Goal: Communication & Community: Answer question/provide support

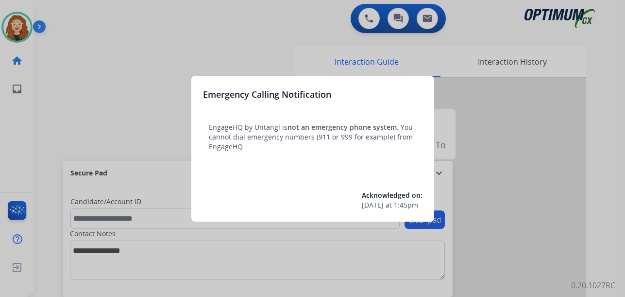
click at [104, 76] on div at bounding box center [312, 148] width 625 height 297
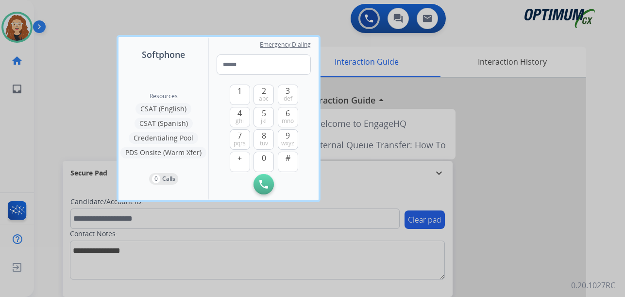
click at [39, 89] on div at bounding box center [312, 148] width 625 height 297
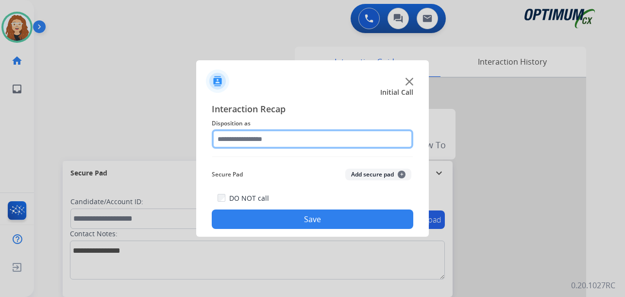
click at [236, 141] on input "text" at bounding box center [312, 138] width 201 height 19
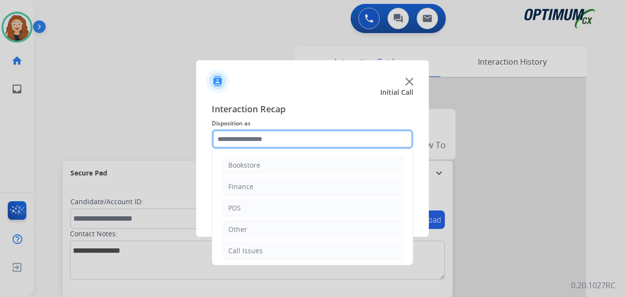
scroll to position [66, 0]
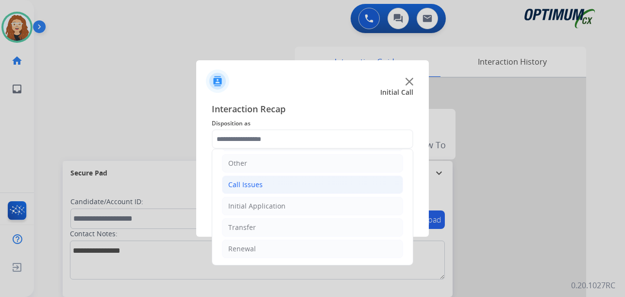
click at [268, 187] on li "Call Issues" at bounding box center [312, 184] width 181 height 18
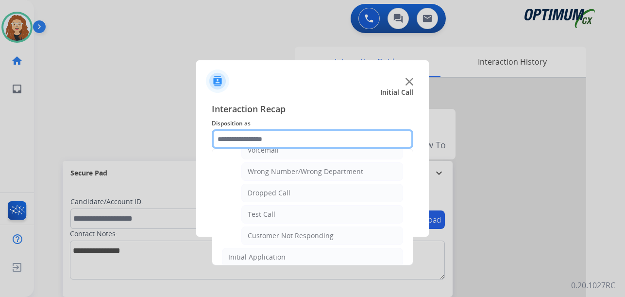
scroll to position [122, 0]
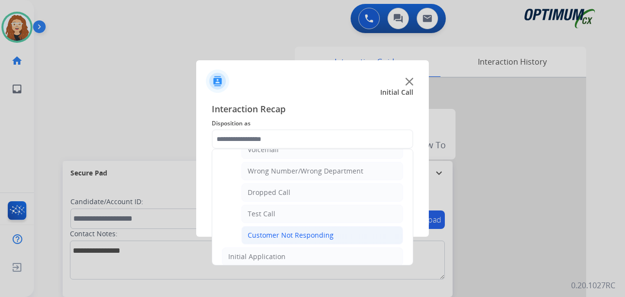
click at [335, 233] on li "Customer Not Responding" at bounding box center [322, 235] width 162 height 18
type input "**********"
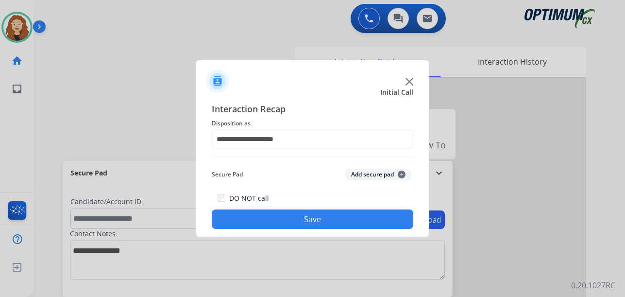
click at [327, 220] on button "Save" at bounding box center [312, 218] width 201 height 19
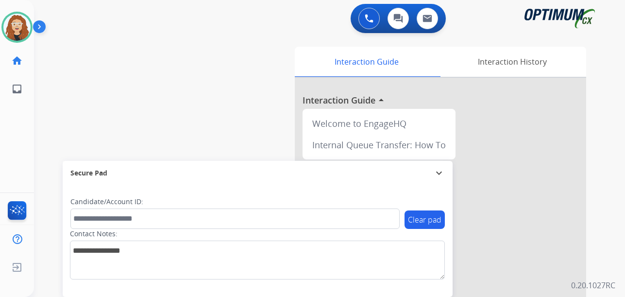
click at [44, 162] on div "swap_horiz Break voice bridge close_fullscreen Connect 3-Way Call merge_type Se…" at bounding box center [317, 237] width 567 height 405
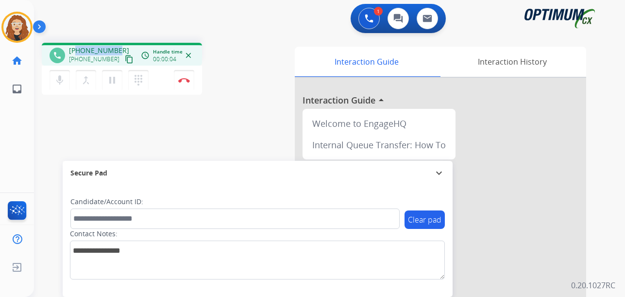
drag, startPoint x: 77, startPoint y: 49, endPoint x: 118, endPoint y: 48, distance: 41.8
click at [118, 48] on div "[PHONE_NUMBER] [PHONE_NUMBER] content_copy" at bounding box center [102, 55] width 66 height 19
copy span "7165641300"
click at [115, 84] on mat-icon "pause" at bounding box center [112, 80] width 12 height 12
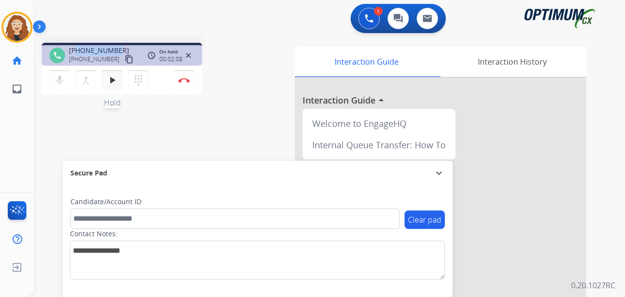
click at [116, 82] on mat-icon "play_arrow" at bounding box center [112, 80] width 12 height 12
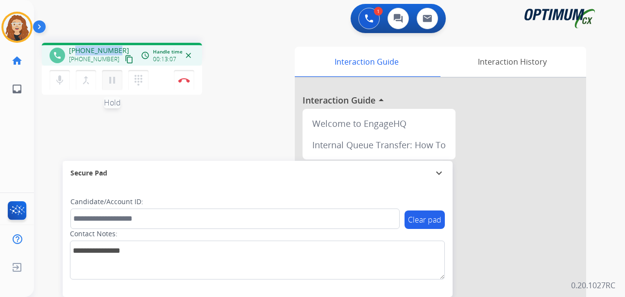
click at [113, 80] on mat-icon "pause" at bounding box center [112, 80] width 12 height 12
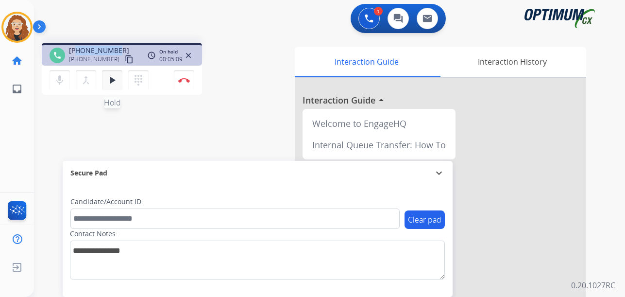
click at [115, 83] on mat-icon "play_arrow" at bounding box center [112, 80] width 12 height 12
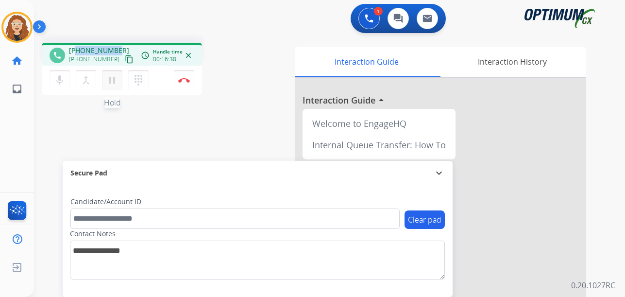
click at [114, 84] on mat-icon "pause" at bounding box center [112, 80] width 12 height 12
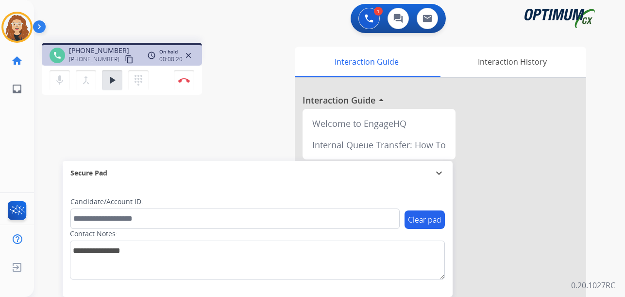
click at [46, 154] on div "phone [PHONE_NUMBER] [PHONE_NUMBER] content_copy access_time Call metrics Queue…" at bounding box center [317, 237] width 567 height 405
click at [118, 80] on button "play_arrow Hold" at bounding box center [112, 80] width 20 height 20
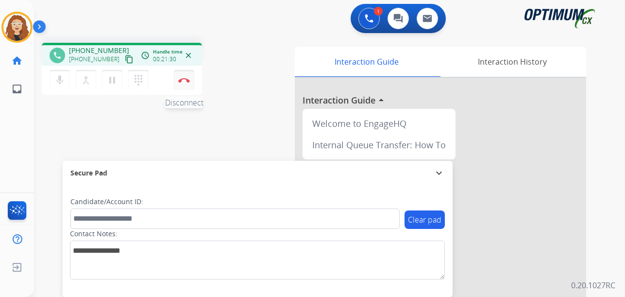
click at [187, 84] on button "Disconnect" at bounding box center [184, 80] width 20 height 20
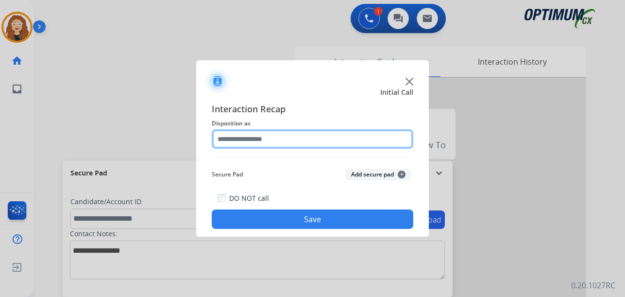
click at [252, 138] on input "text" at bounding box center [312, 138] width 201 height 19
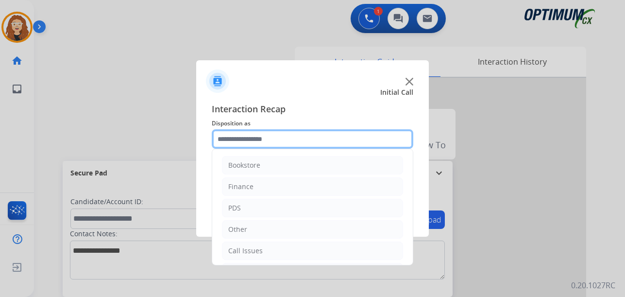
scroll to position [66, 0]
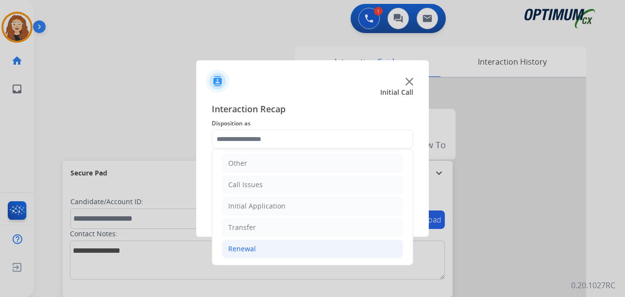
click at [300, 249] on li "Renewal" at bounding box center [312, 248] width 181 height 18
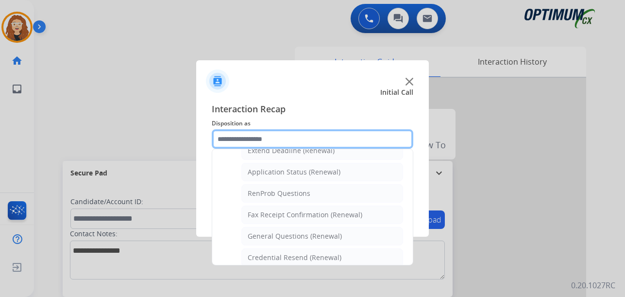
scroll to position [224, 0]
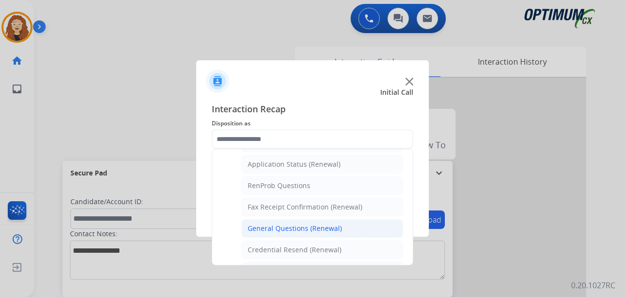
click at [322, 229] on div "General Questions (Renewal)" at bounding box center [295, 228] width 94 height 10
type input "**********"
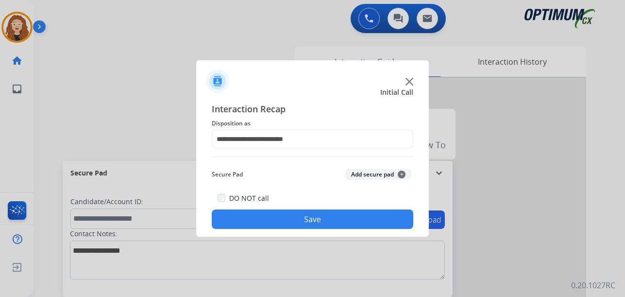
drag, startPoint x: 304, startPoint y: 227, endPoint x: 299, endPoint y: 251, distance: 24.7
click at [303, 227] on button "Save" at bounding box center [312, 218] width 201 height 19
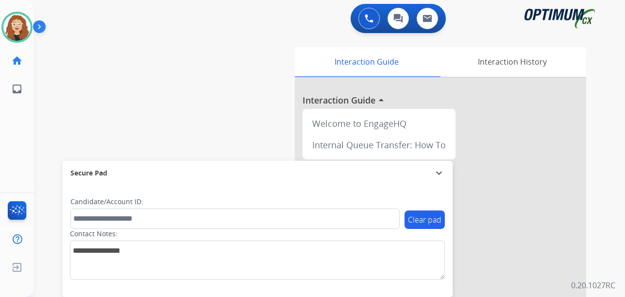
click at [47, 133] on div "swap_horiz Break voice bridge close_fullscreen Connect 3-Way Call merge_type Se…" at bounding box center [317, 237] width 567 height 405
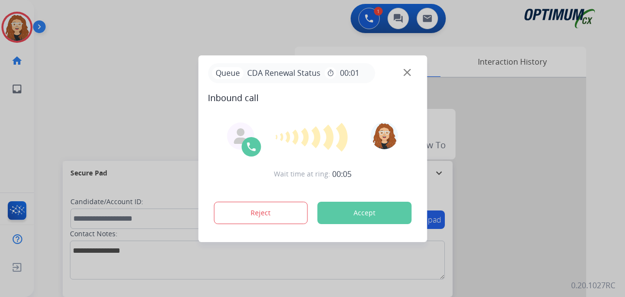
click at [119, 65] on div at bounding box center [312, 148] width 625 height 297
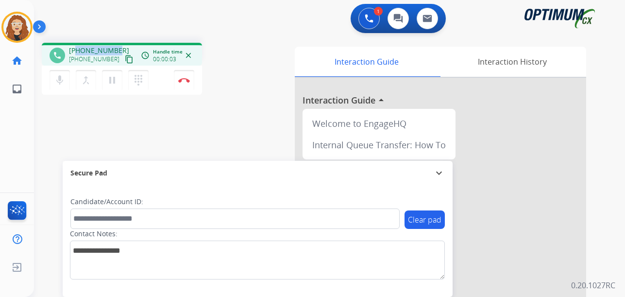
drag, startPoint x: 77, startPoint y: 50, endPoint x: 117, endPoint y: 47, distance: 40.4
click at [117, 47] on div "[PHONE_NUMBER] [PHONE_NUMBER] content_copy" at bounding box center [102, 55] width 66 height 19
copy span "4042979522"
click at [181, 80] on img at bounding box center [184, 80] width 12 height 5
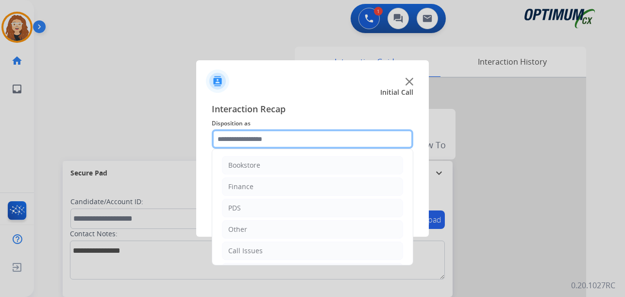
click at [246, 137] on input "text" at bounding box center [312, 138] width 201 height 19
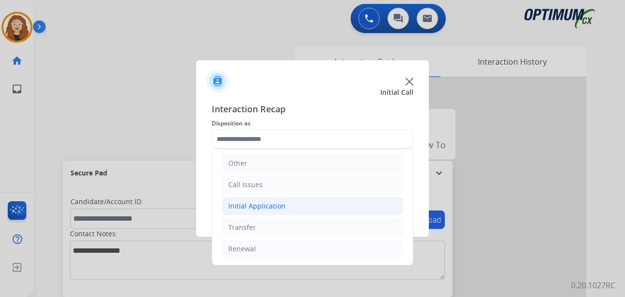
click at [275, 204] on div "Initial Application" at bounding box center [256, 206] width 57 height 10
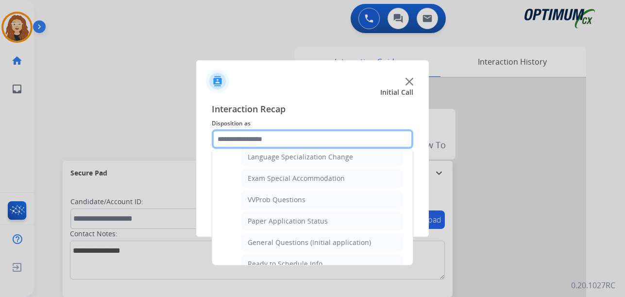
scroll to position [499, 0]
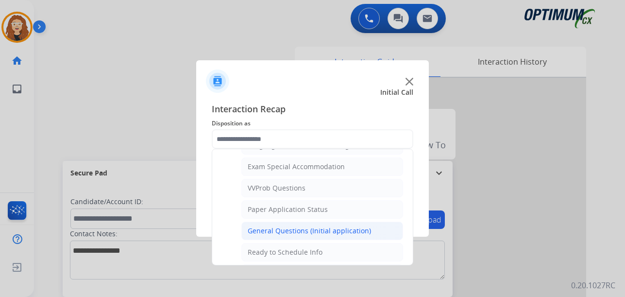
click at [335, 227] on div "General Questions (Initial application)" at bounding box center [309, 231] width 123 height 10
type input "**********"
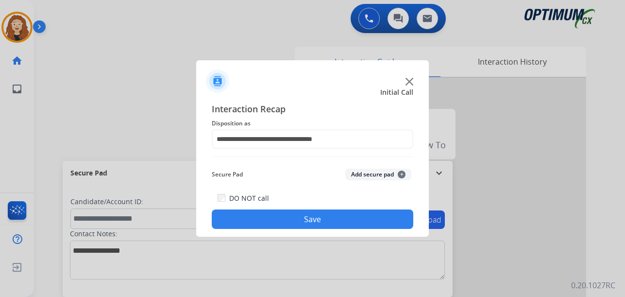
click at [323, 220] on button "Save" at bounding box center [312, 218] width 201 height 19
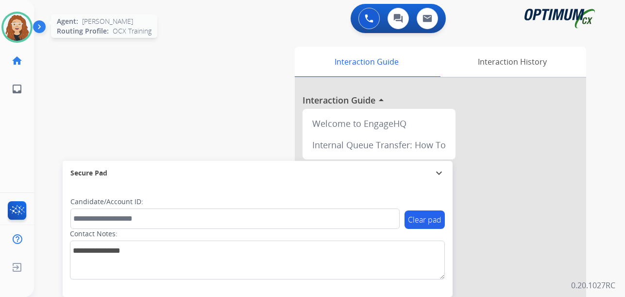
click at [15, 24] on img at bounding box center [16, 27] width 27 height 27
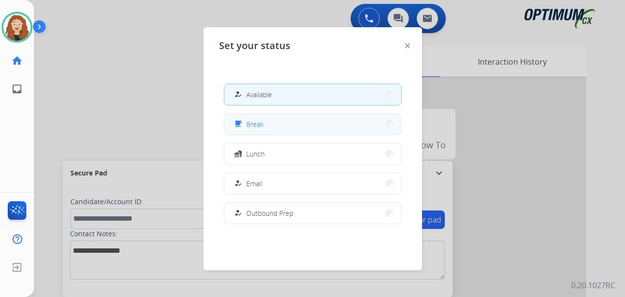
click at [257, 116] on button "free_breakfast Break" at bounding box center [312, 124] width 177 height 21
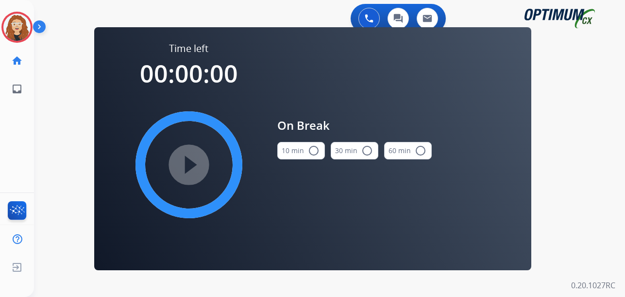
click at [315, 153] on mat-icon "radio_button_unchecked" at bounding box center [314, 151] width 12 height 12
click at [191, 165] on mat-icon "play_circle_filled" at bounding box center [189, 165] width 12 height 12
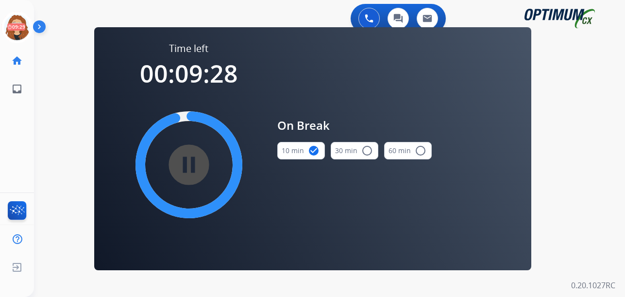
click at [51, 248] on div "0 Voice Interactions 0 Chat Interactions 0 Email Interactions swap_horiz Break …" at bounding box center [329, 148] width 591 height 297
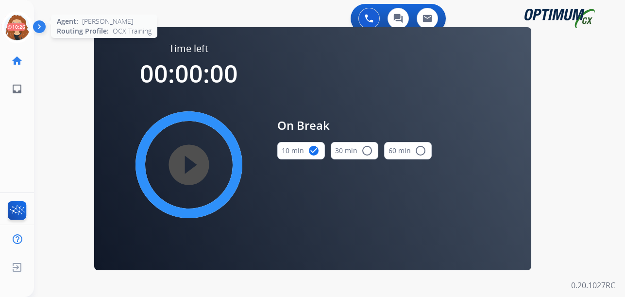
click at [15, 23] on icon at bounding box center [17, 28] width 32 height 32
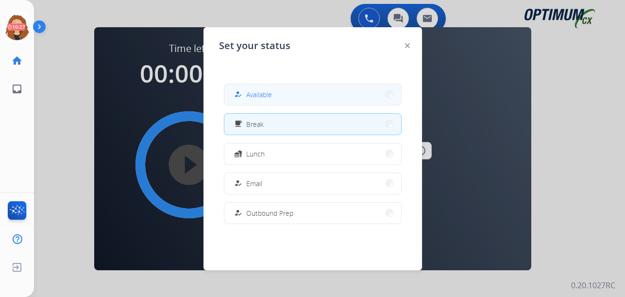
click at [308, 96] on button "how_to_reg Available" at bounding box center [312, 94] width 177 height 21
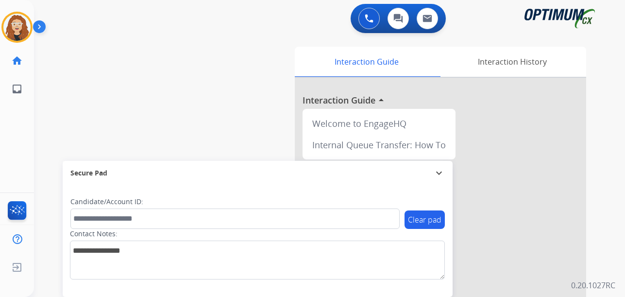
click at [39, 126] on div "swap_horiz Break voice bridge close_fullscreen Connect 3-Way Call merge_type Se…" at bounding box center [317, 237] width 567 height 405
click at [9, 27] on img at bounding box center [16, 27] width 27 height 27
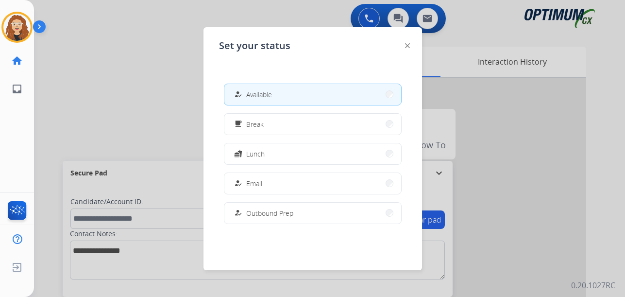
click at [119, 107] on div at bounding box center [312, 148] width 625 height 297
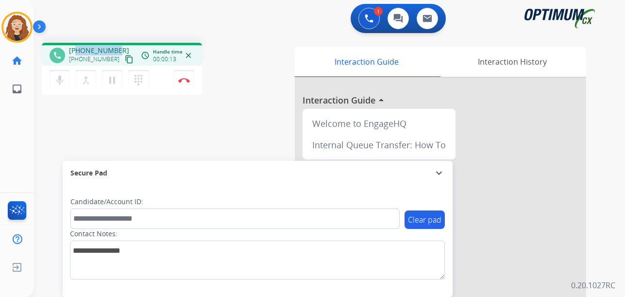
drag, startPoint x: 78, startPoint y: 49, endPoint x: 119, endPoint y: 47, distance: 40.8
click at [119, 47] on div "[PHONE_NUMBER] [PHONE_NUMBER] content_copy" at bounding box center [102, 55] width 66 height 19
copy span "2028672698"
click at [186, 83] on button "Disconnect" at bounding box center [184, 80] width 20 height 20
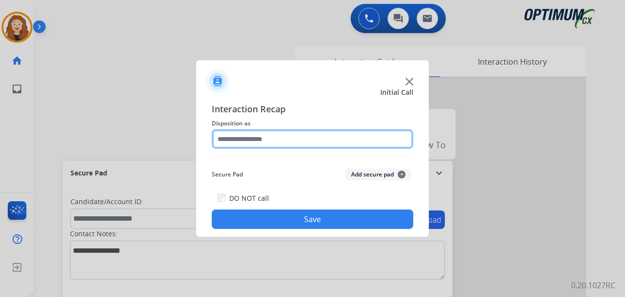
click at [233, 136] on input "text" at bounding box center [312, 138] width 201 height 19
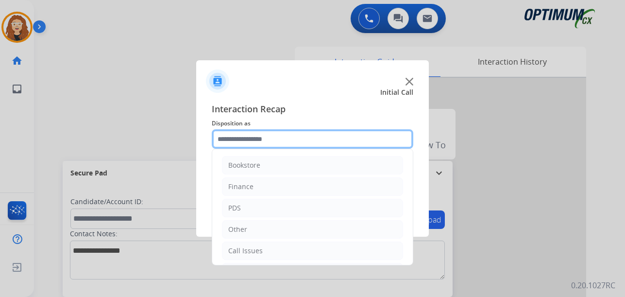
scroll to position [66, 0]
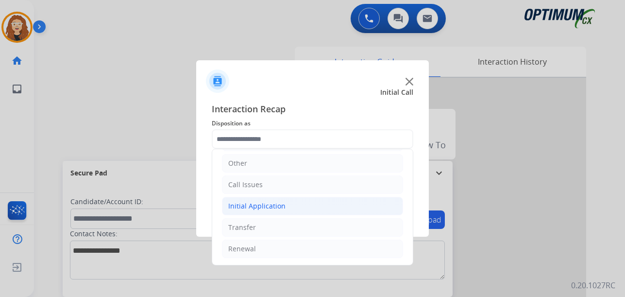
drag, startPoint x: 288, startPoint y: 208, endPoint x: 361, endPoint y: 212, distance: 72.9
click at [289, 208] on li "Initial Application" at bounding box center [312, 206] width 181 height 18
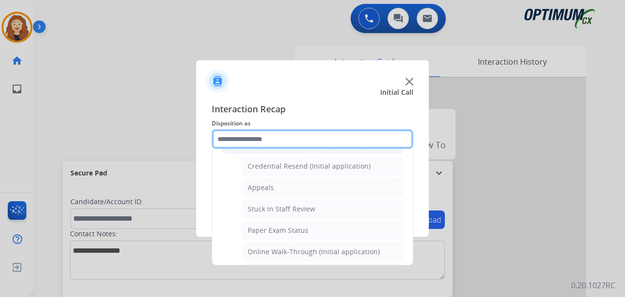
scroll to position [124, 0]
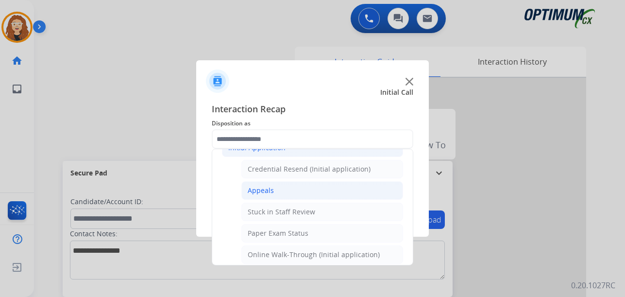
click at [307, 191] on li "Appeals" at bounding box center [322, 190] width 162 height 18
type input "*******"
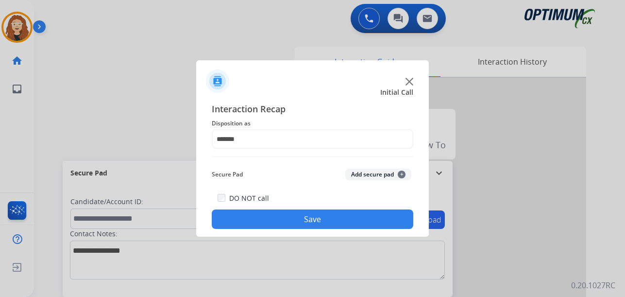
click at [285, 214] on button "Save" at bounding box center [312, 218] width 201 height 19
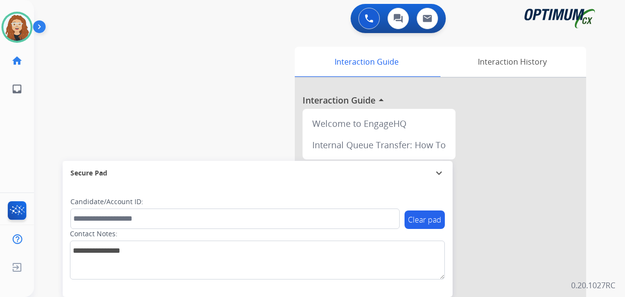
click at [43, 77] on div "swap_horiz Break voice bridge close_fullscreen Connect 3-Way Call merge_type Se…" at bounding box center [317, 237] width 567 height 405
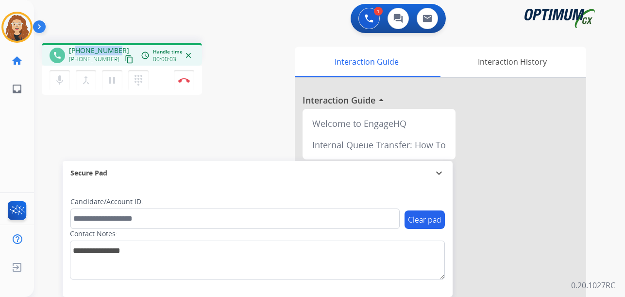
drag, startPoint x: 78, startPoint y: 49, endPoint x: 117, endPoint y: 45, distance: 39.5
click at [117, 45] on div "phone [PHONE_NUMBER] [PHONE_NUMBER] content_copy access_time Call metrics Queue…" at bounding box center [122, 54] width 160 height 23
copy span "5138696356"
click at [239, 126] on div "phone [PHONE_NUMBER] [PHONE_NUMBER] content_copy access_time Call metrics Queue…" at bounding box center [317, 237] width 567 height 405
click at [186, 81] on img at bounding box center [184, 80] width 12 height 5
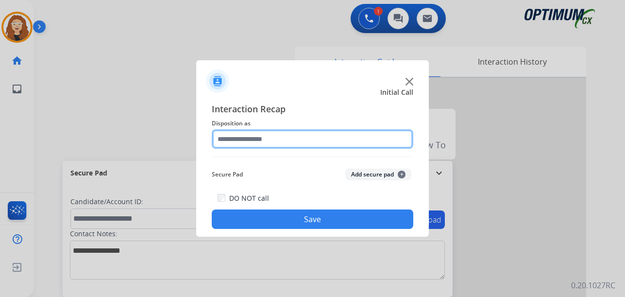
click at [236, 137] on input "text" at bounding box center [312, 138] width 201 height 19
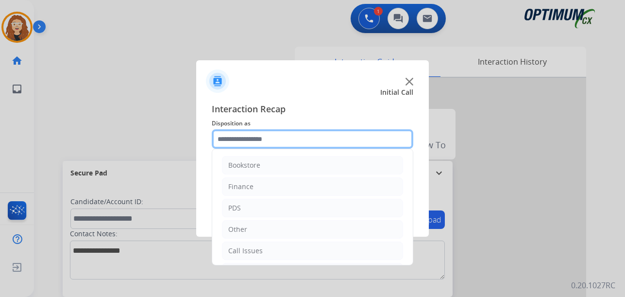
scroll to position [66, 0]
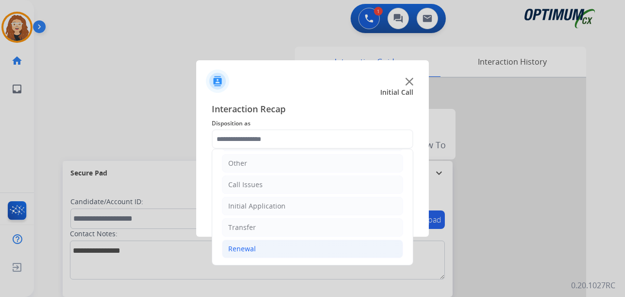
drag, startPoint x: 252, startPoint y: 247, endPoint x: 380, endPoint y: 248, distance: 128.1
click at [253, 247] on div "Renewal" at bounding box center [242, 249] width 28 height 10
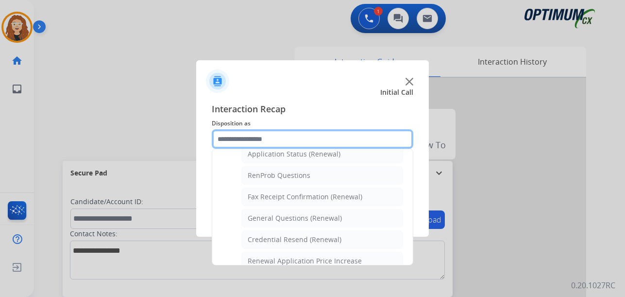
scroll to position [243, 0]
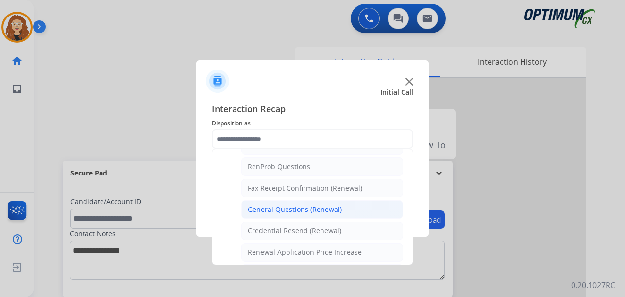
click at [340, 208] on li "General Questions (Renewal)" at bounding box center [322, 209] width 162 height 18
type input "**********"
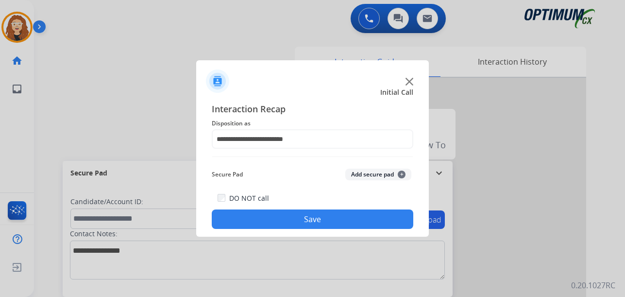
drag, startPoint x: 312, startPoint y: 218, endPoint x: 299, endPoint y: 284, distance: 66.7
click at [312, 223] on button "Save" at bounding box center [312, 218] width 201 height 19
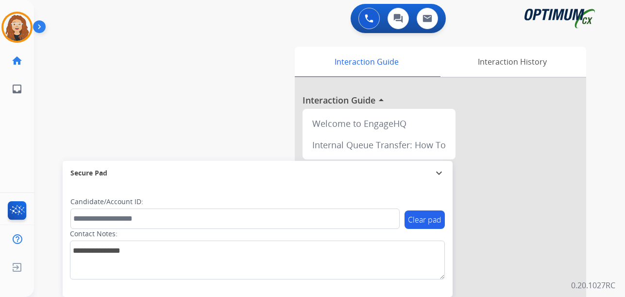
click at [42, 145] on div "swap_horiz Break voice bridge close_fullscreen Connect 3-Way Call merge_type Se…" at bounding box center [317, 237] width 567 height 405
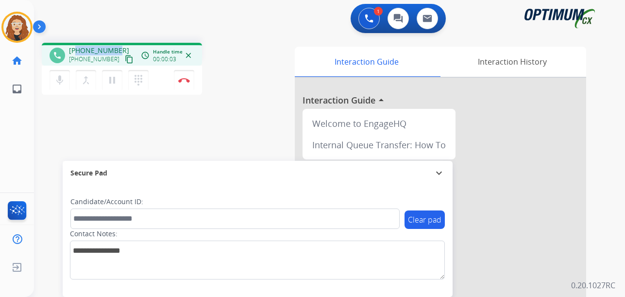
drag, startPoint x: 76, startPoint y: 50, endPoint x: 115, endPoint y: 47, distance: 39.0
click at [115, 47] on span "[PHONE_NUMBER]" at bounding box center [99, 51] width 60 height 10
copy span "5043098998"
click at [187, 83] on button "Disconnect" at bounding box center [184, 80] width 20 height 20
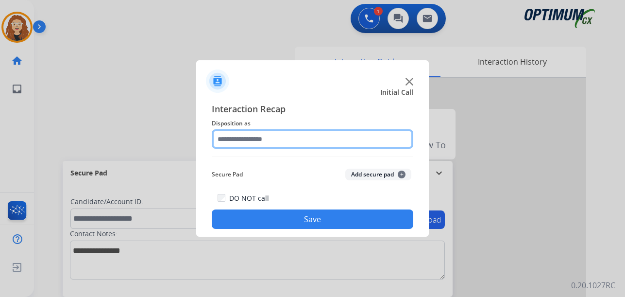
click at [236, 140] on input "text" at bounding box center [312, 138] width 201 height 19
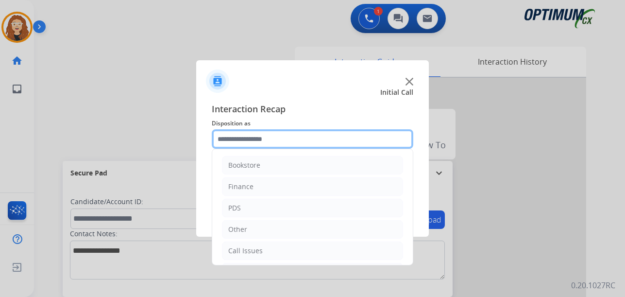
scroll to position [66, 0]
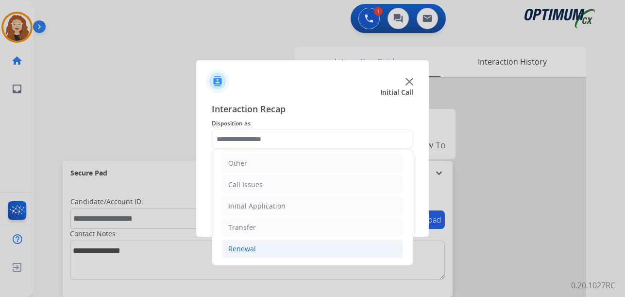
drag, startPoint x: 247, startPoint y: 250, endPoint x: 338, endPoint y: 251, distance: 90.8
click at [251, 250] on div "Renewal" at bounding box center [242, 249] width 28 height 10
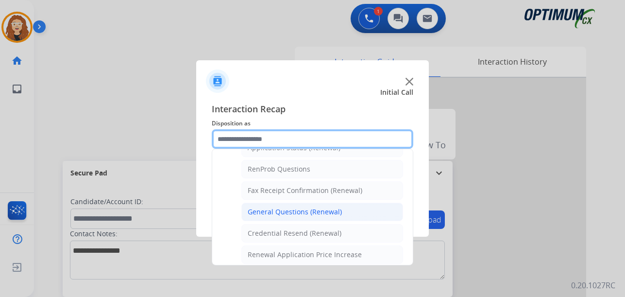
scroll to position [241, 0]
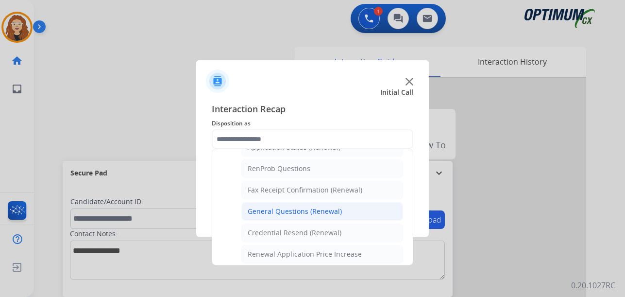
click at [329, 211] on div "General Questions (Renewal)" at bounding box center [295, 211] width 94 height 10
type input "**********"
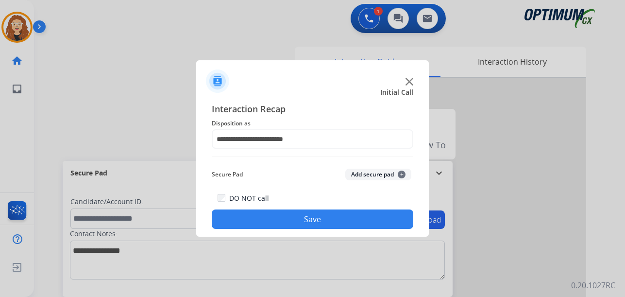
click at [317, 214] on button "Save" at bounding box center [312, 218] width 201 height 19
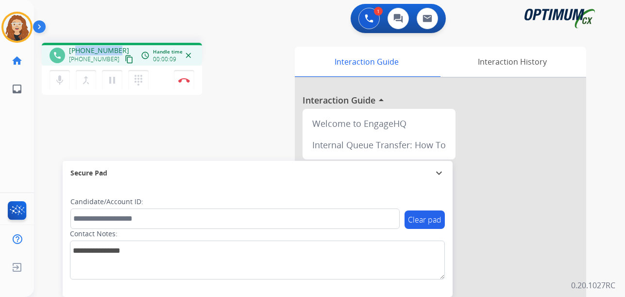
drag, startPoint x: 82, startPoint y: 50, endPoint x: 116, endPoint y: 47, distance: 34.2
click at [116, 47] on div "[PHONE_NUMBER] [PHONE_NUMBER] content_copy" at bounding box center [102, 55] width 66 height 19
copy span "4432880082"
click at [188, 81] on img at bounding box center [184, 80] width 12 height 5
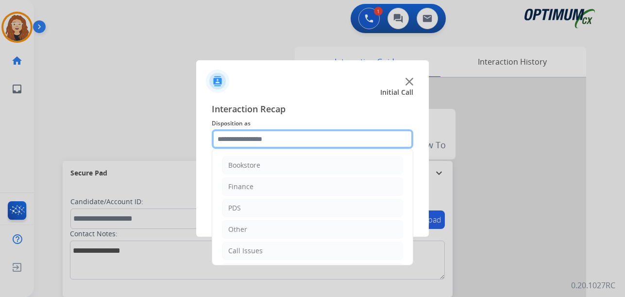
drag, startPoint x: 249, startPoint y: 137, endPoint x: 261, endPoint y: 142, distance: 12.0
click at [249, 137] on input "text" at bounding box center [312, 138] width 201 height 19
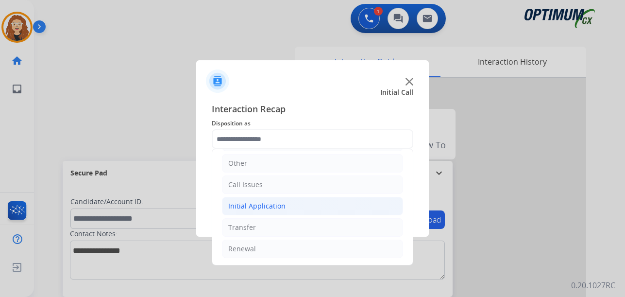
click at [272, 207] on div "Initial Application" at bounding box center [256, 206] width 57 height 10
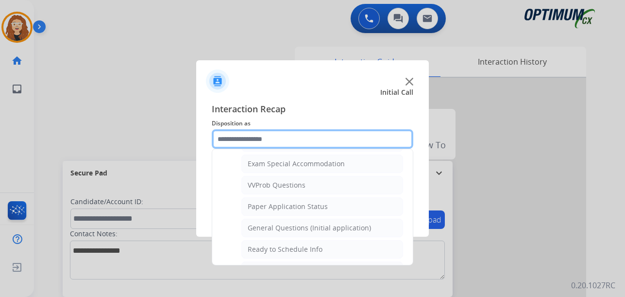
scroll to position [514, 0]
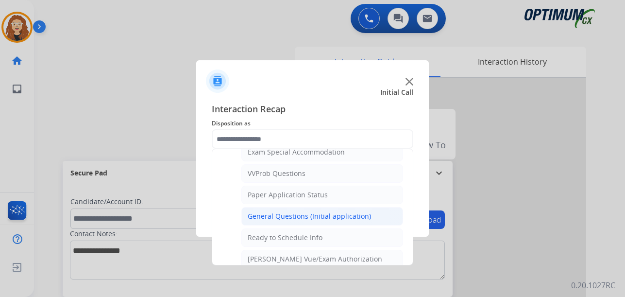
click at [329, 216] on div "General Questions (Initial application)" at bounding box center [309, 216] width 123 height 10
type input "**********"
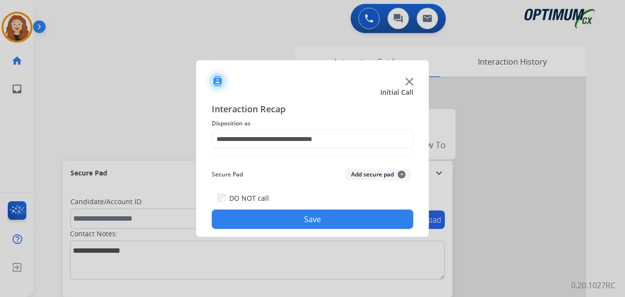
click at [328, 216] on button "Save" at bounding box center [312, 218] width 201 height 19
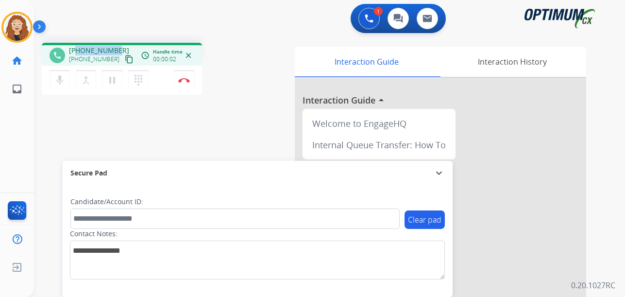
drag, startPoint x: 77, startPoint y: 50, endPoint x: 119, endPoint y: 47, distance: 42.4
click at [119, 47] on div "[PHONE_NUMBER] [PHONE_NUMBER] content_copy" at bounding box center [102, 55] width 66 height 19
copy span "9542709232"
click at [184, 79] on img at bounding box center [184, 80] width 12 height 5
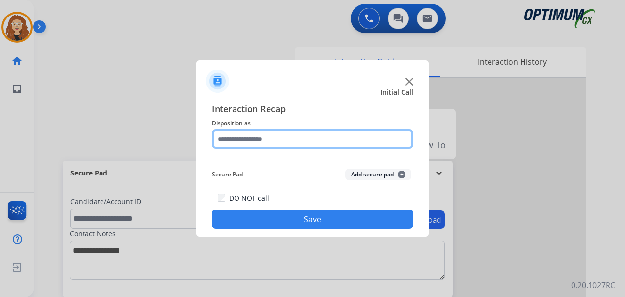
click at [257, 141] on input "text" at bounding box center [312, 138] width 201 height 19
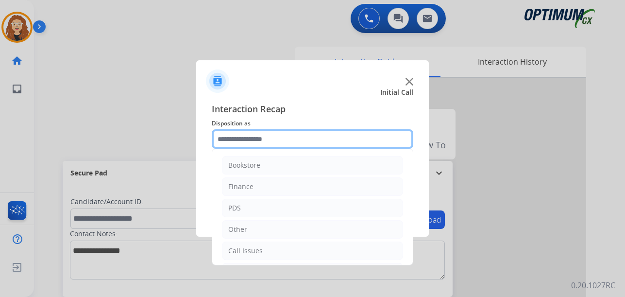
scroll to position [66, 0]
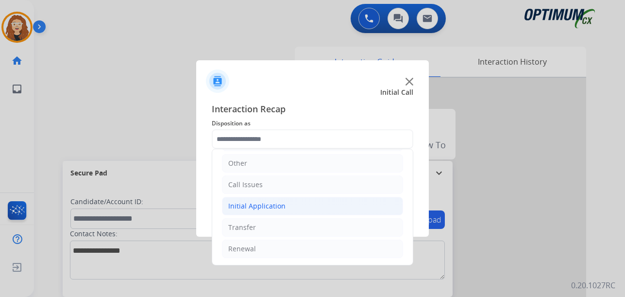
click at [251, 206] on div "Initial Application" at bounding box center [256, 206] width 57 height 10
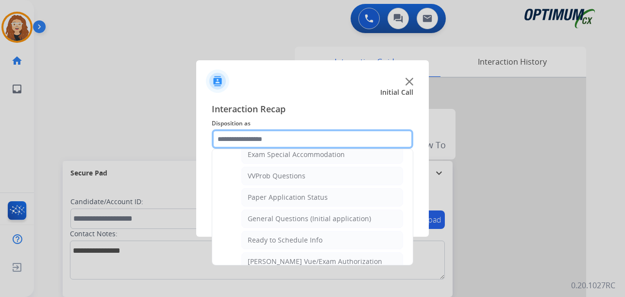
scroll to position [520, 0]
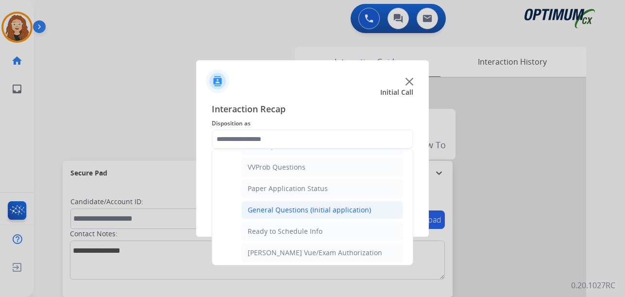
click at [346, 209] on div "General Questions (Initial application)" at bounding box center [309, 210] width 123 height 10
type input "**********"
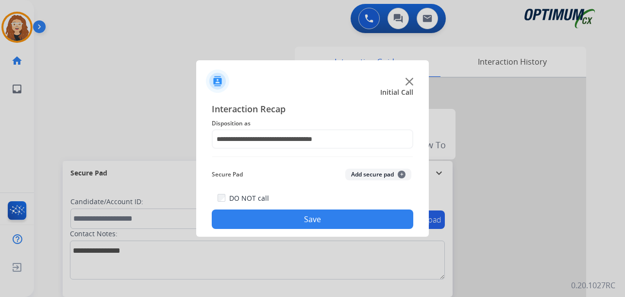
click at [336, 214] on button "Save" at bounding box center [312, 218] width 201 height 19
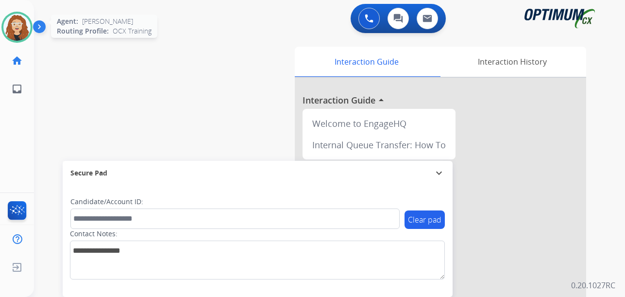
click at [18, 30] on img at bounding box center [16, 27] width 27 height 27
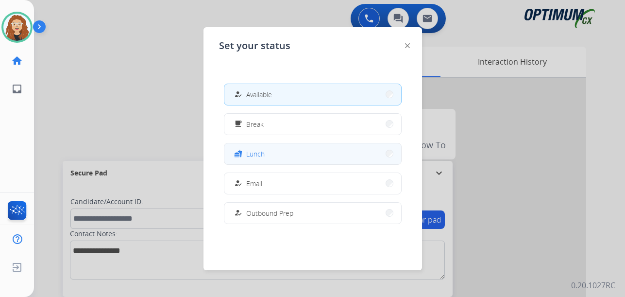
click at [281, 150] on button "fastfood Lunch" at bounding box center [312, 153] width 177 height 21
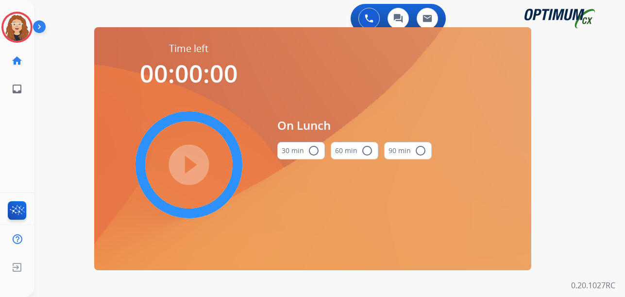
drag, startPoint x: 315, startPoint y: 152, endPoint x: 265, endPoint y: 149, distance: 50.6
click at [314, 152] on mat-icon "radio_button_unchecked" at bounding box center [314, 151] width 12 height 12
click at [189, 161] on mat-icon "play_circle_filled" at bounding box center [189, 165] width 12 height 12
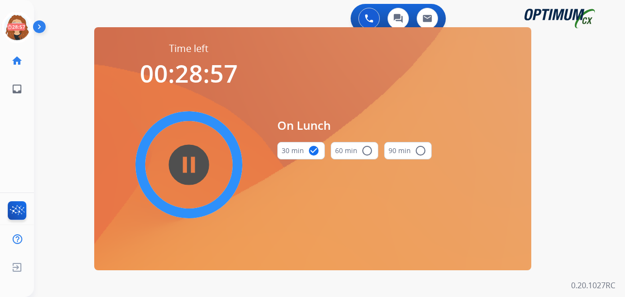
click at [41, 114] on div "0 Voice Interactions 0 Chat Interactions 0 Email Interactions swap_horiz Break …" at bounding box center [329, 148] width 591 height 297
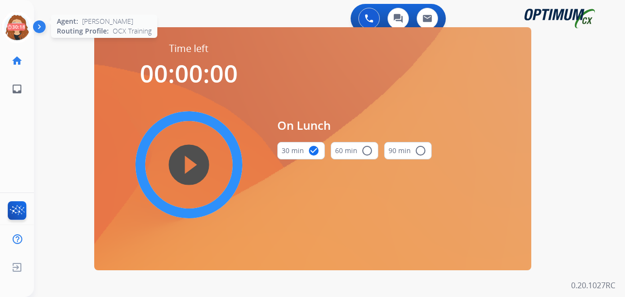
click at [17, 33] on icon at bounding box center [17, 28] width 32 height 32
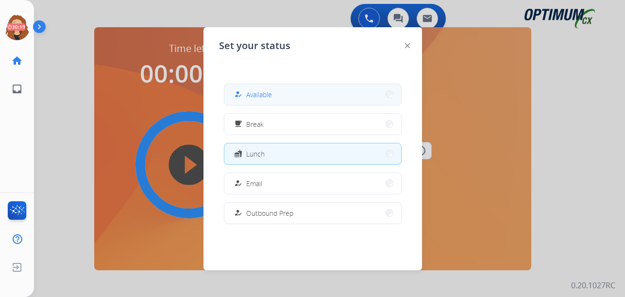
click at [269, 92] on span "Available" at bounding box center [259, 94] width 26 height 10
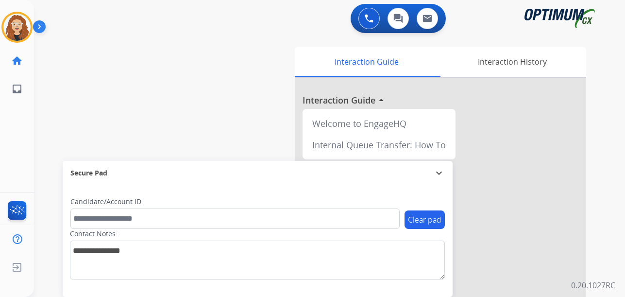
click at [45, 151] on div "swap_horiz Break voice bridge close_fullscreen Connect 3-Way Call merge_type Se…" at bounding box center [317, 237] width 567 height 405
click at [19, 26] on img at bounding box center [16, 27] width 27 height 27
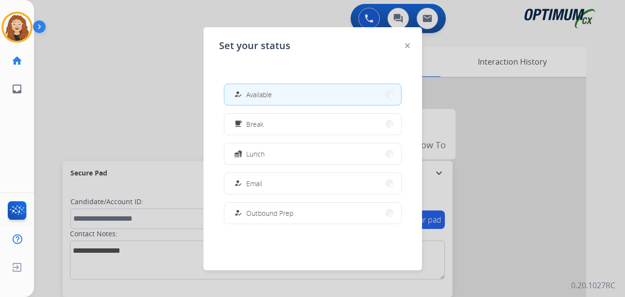
click at [172, 96] on div at bounding box center [312, 148] width 625 height 297
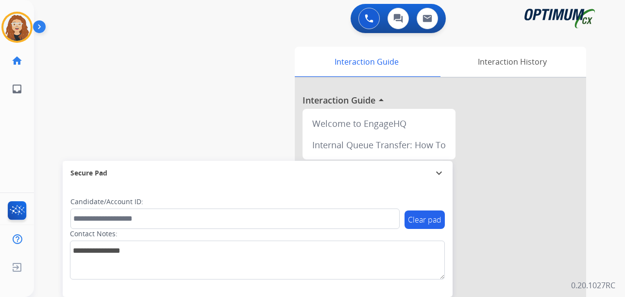
click at [46, 125] on div "swap_horiz Break voice bridge close_fullscreen Connect 3-Way Call merge_type Se…" at bounding box center [317, 237] width 567 height 405
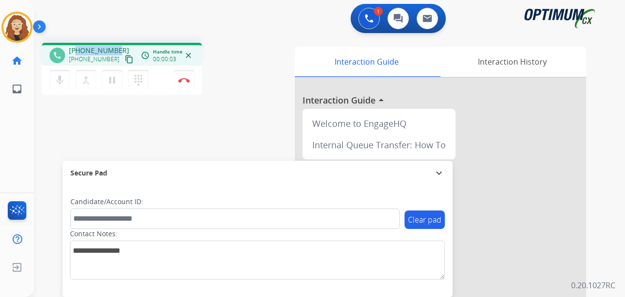
drag, startPoint x: 78, startPoint y: 49, endPoint x: 104, endPoint y: 45, distance: 26.5
click at [118, 46] on div "[PHONE_NUMBER] [PHONE_NUMBER] content_copy" at bounding box center [102, 55] width 66 height 19
copy span "9802197353"
click at [184, 79] on img at bounding box center [184, 80] width 12 height 5
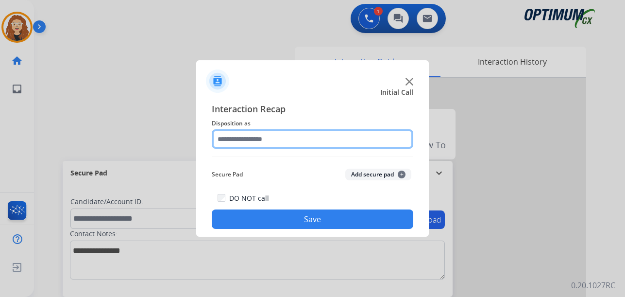
click at [237, 138] on input "text" at bounding box center [312, 138] width 201 height 19
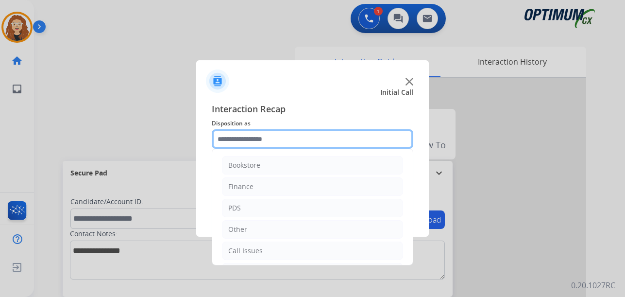
scroll to position [66, 0]
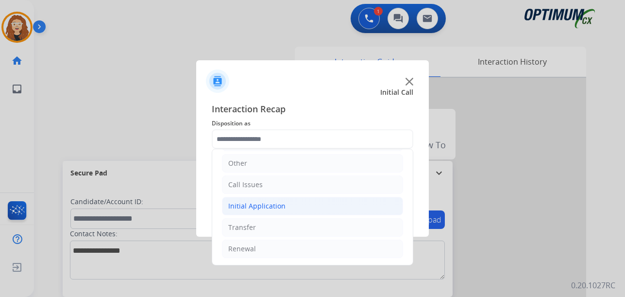
click at [272, 209] on div "Initial Application" at bounding box center [256, 206] width 57 height 10
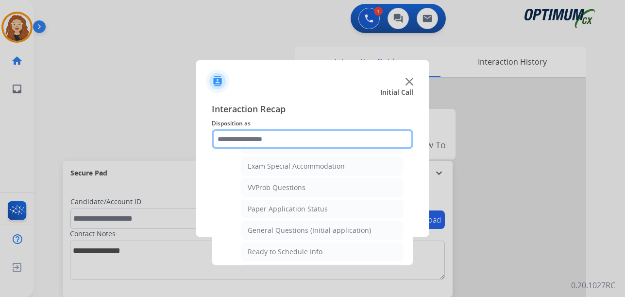
scroll to position [511, 0]
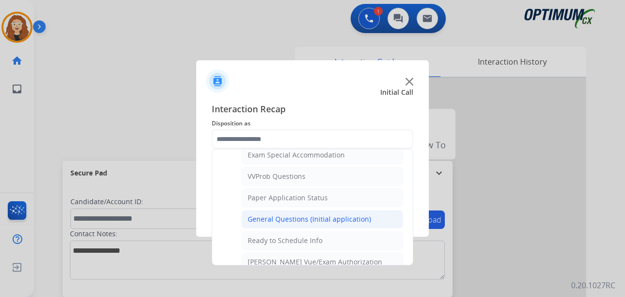
click at [347, 220] on div "General Questions (Initial application)" at bounding box center [309, 219] width 123 height 10
type input "**********"
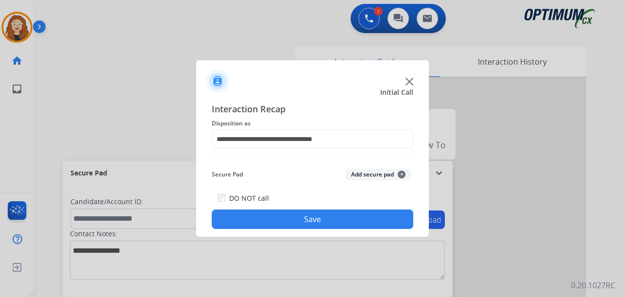
click at [342, 220] on button "Save" at bounding box center [312, 218] width 201 height 19
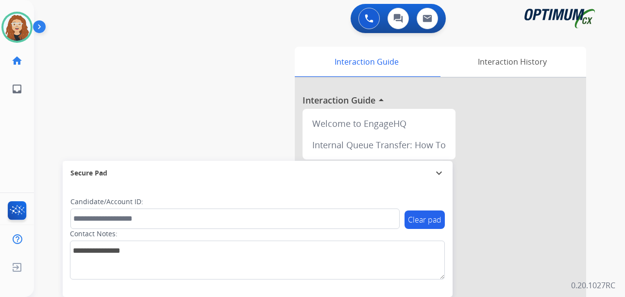
click at [44, 127] on div "swap_horiz Break voice bridge close_fullscreen Connect 3-Way Call merge_type Se…" at bounding box center [317, 237] width 567 height 405
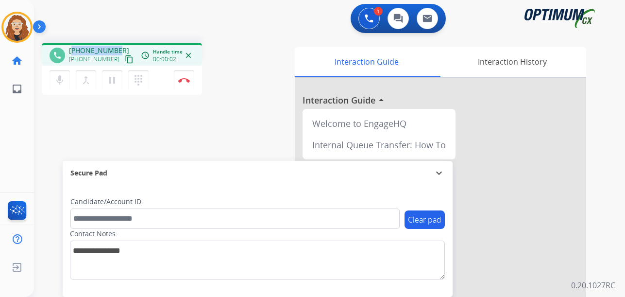
drag, startPoint x: 75, startPoint y: 49, endPoint x: 119, endPoint y: 46, distance: 44.7
click at [119, 46] on div "[PHONE_NUMBER] [PHONE_NUMBER] content_copy" at bounding box center [102, 55] width 66 height 19
copy span "19282472759"
click at [188, 78] on img at bounding box center [184, 80] width 12 height 5
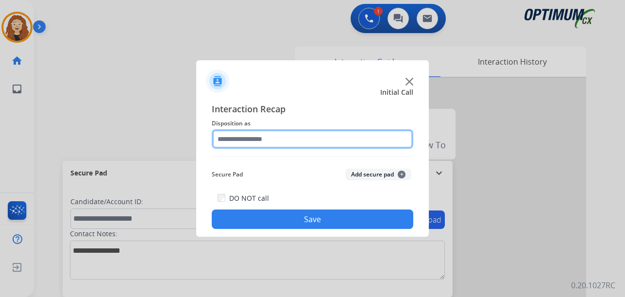
click at [248, 133] on input "text" at bounding box center [312, 138] width 201 height 19
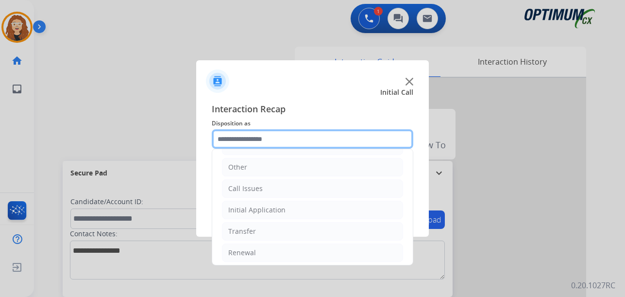
scroll to position [66, 0]
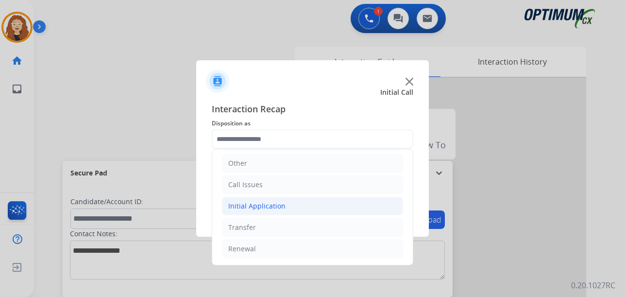
click at [264, 208] on div "Initial Application" at bounding box center [256, 206] width 57 height 10
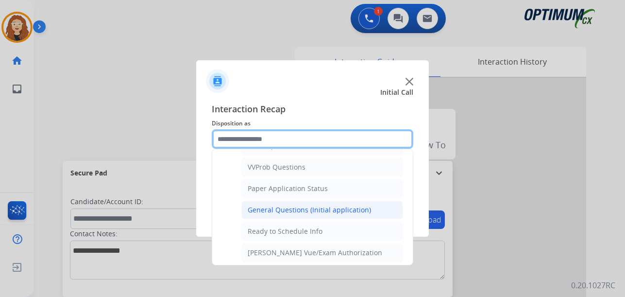
scroll to position [514, 0]
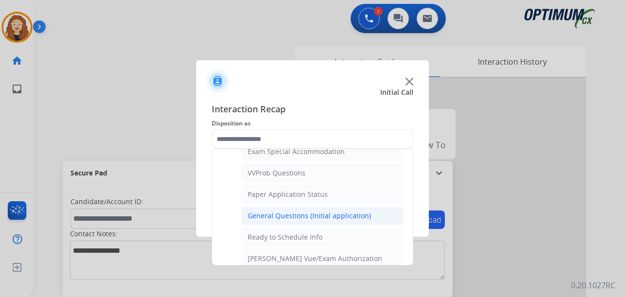
click at [347, 218] on div "General Questions (Initial application)" at bounding box center [309, 216] width 123 height 10
type input "**********"
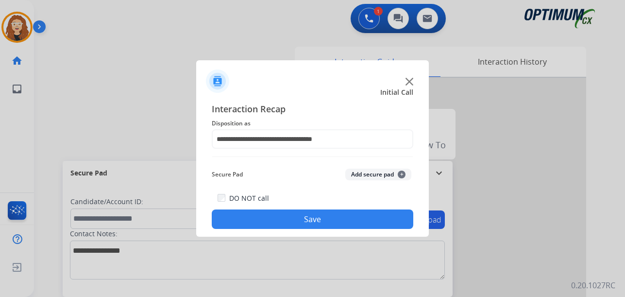
drag, startPoint x: 347, startPoint y: 218, endPoint x: 335, endPoint y: 193, distance: 27.4
click at [347, 217] on button "Save" at bounding box center [312, 218] width 201 height 19
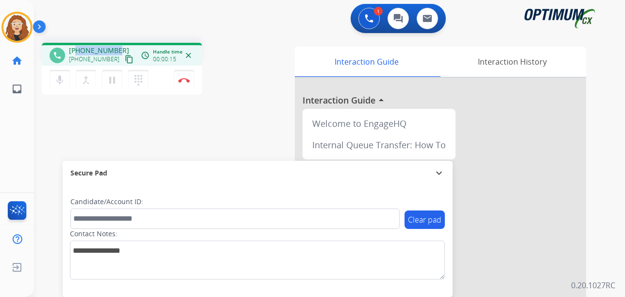
drag, startPoint x: 78, startPoint y: 49, endPoint x: 116, endPoint y: 47, distance: 38.9
click at [116, 47] on div "[PHONE_NUMBER] [PHONE_NUMBER] content_copy" at bounding box center [102, 55] width 66 height 19
copy span "8702063379"
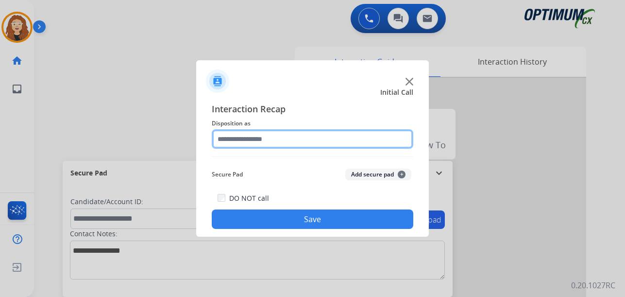
click at [246, 138] on input "text" at bounding box center [312, 138] width 201 height 19
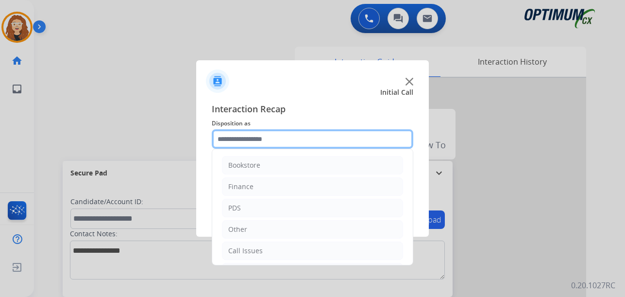
scroll to position [66, 0]
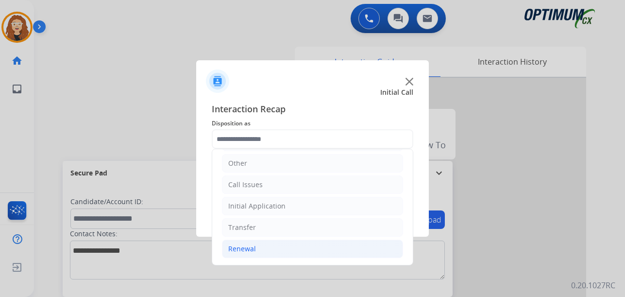
click at [266, 251] on li "Renewal" at bounding box center [312, 248] width 181 height 18
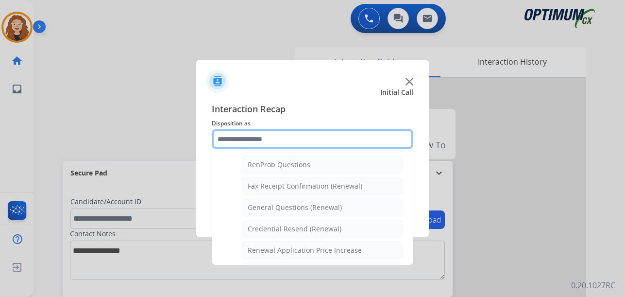
scroll to position [249, 0]
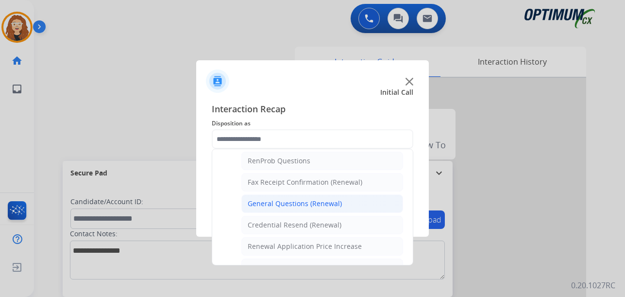
click at [319, 206] on div "General Questions (Renewal)" at bounding box center [295, 204] width 94 height 10
type input "**********"
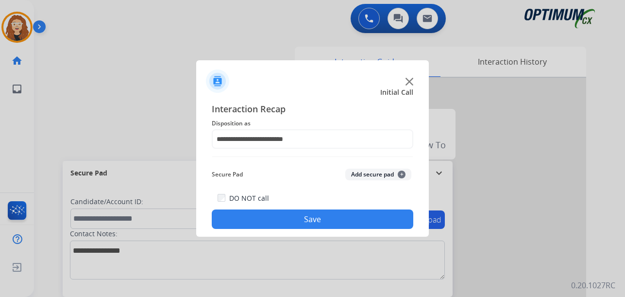
click at [316, 216] on button "Save" at bounding box center [312, 218] width 201 height 19
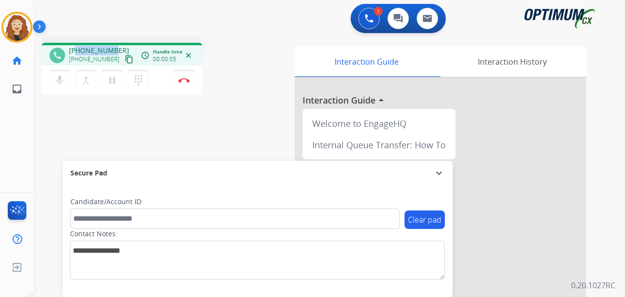
drag, startPoint x: 75, startPoint y: 50, endPoint x: 104, endPoint y: 46, distance: 29.0
click at [113, 45] on div "phone [PHONE_NUMBER] [PHONE_NUMBER] content_copy access_time Call metrics Queue…" at bounding box center [122, 54] width 160 height 23
drag, startPoint x: 128, startPoint y: 17, endPoint x: 112, endPoint y: 35, distance: 24.8
click at [128, 17] on div "1 Voice Interactions 0 Chat Interactions 0 Email Interactions" at bounding box center [324, 19] width 556 height 31
drag, startPoint x: 80, startPoint y: 49, endPoint x: 116, endPoint y: 48, distance: 36.4
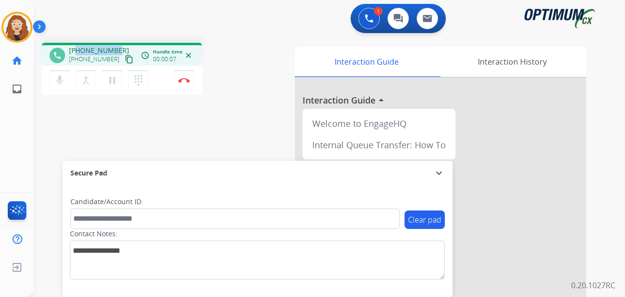
click at [117, 48] on div "[PHONE_NUMBER] [PHONE_NUMBER] content_copy" at bounding box center [102, 55] width 66 height 19
click at [186, 81] on img at bounding box center [184, 80] width 12 height 5
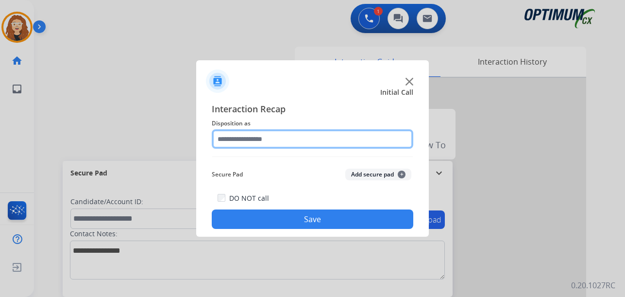
click at [248, 135] on input "text" at bounding box center [312, 138] width 201 height 19
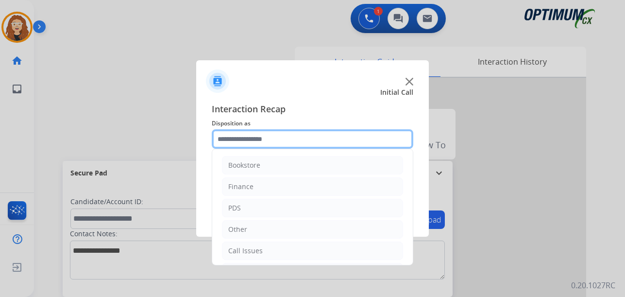
scroll to position [66, 0]
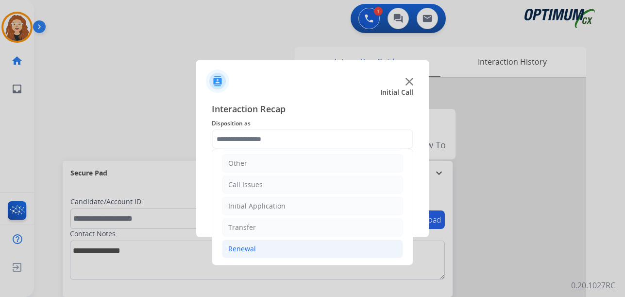
click at [252, 245] on div "Renewal" at bounding box center [242, 249] width 28 height 10
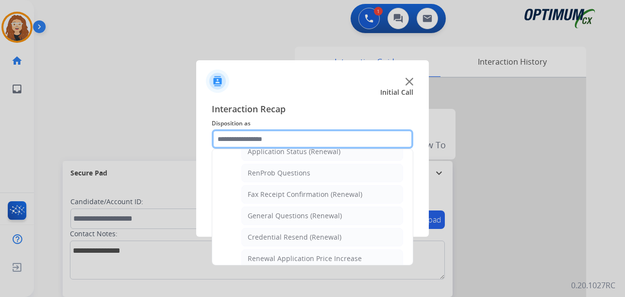
scroll to position [259, 0]
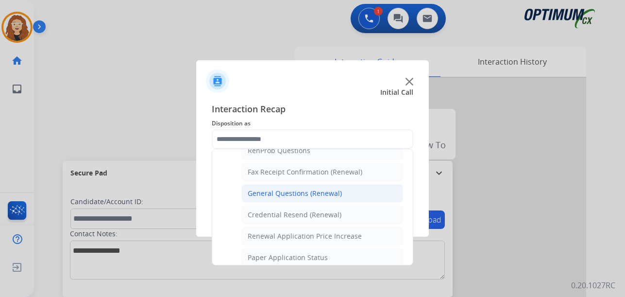
click at [333, 194] on div "General Questions (Renewal)" at bounding box center [295, 193] width 94 height 10
type input "**********"
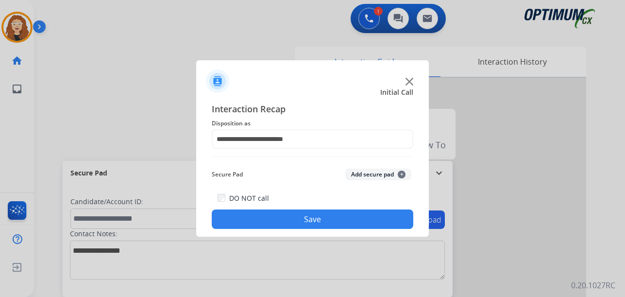
click at [318, 216] on button "Save" at bounding box center [312, 218] width 201 height 19
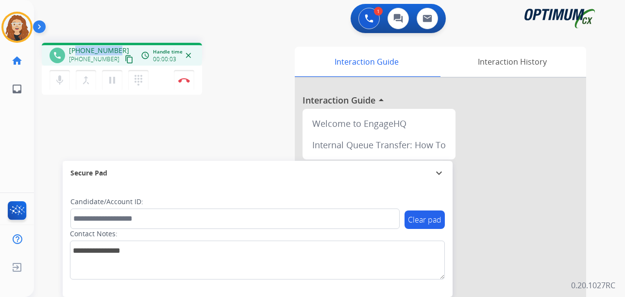
drag, startPoint x: 77, startPoint y: 48, endPoint x: 116, endPoint y: 46, distance: 39.4
click at [116, 46] on div "[PHONE_NUMBER] [PHONE_NUMBER] content_copy" at bounding box center [102, 55] width 66 height 19
click at [186, 82] on img at bounding box center [184, 80] width 12 height 5
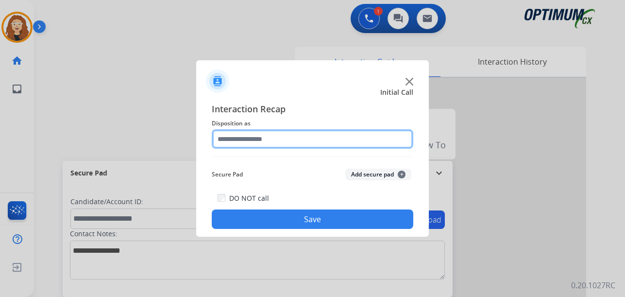
click at [274, 135] on input "text" at bounding box center [312, 138] width 201 height 19
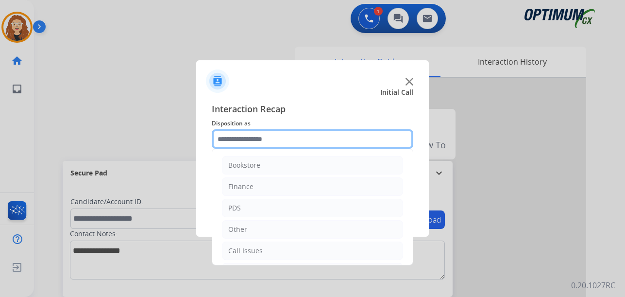
scroll to position [66, 0]
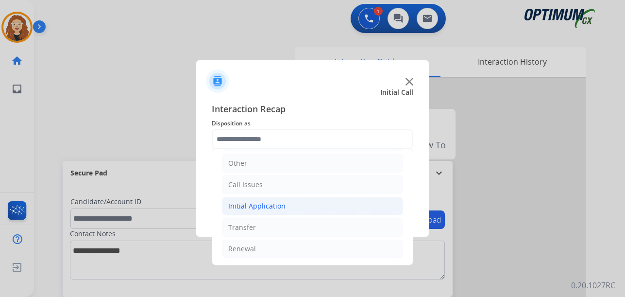
click at [259, 208] on div "Initial Application" at bounding box center [256, 206] width 57 height 10
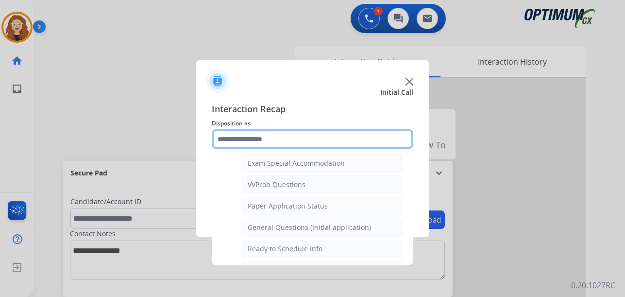
scroll to position [514, 0]
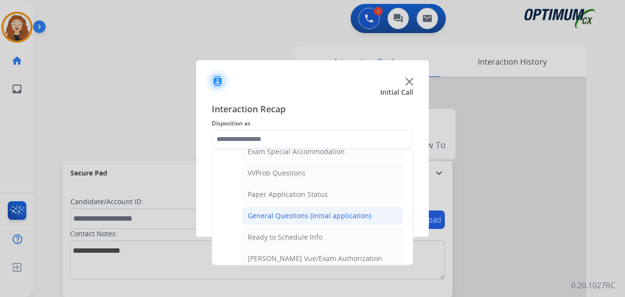
click at [348, 212] on div "General Questions (Initial application)" at bounding box center [309, 216] width 123 height 10
type input "**********"
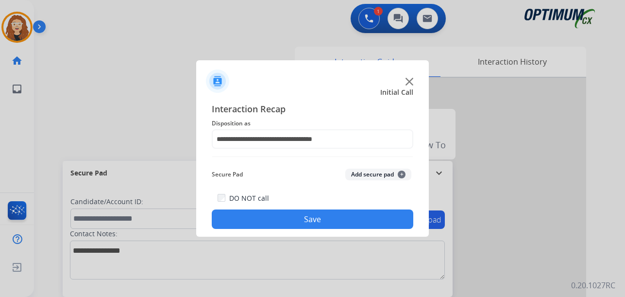
click at [341, 215] on button "Save" at bounding box center [312, 218] width 201 height 19
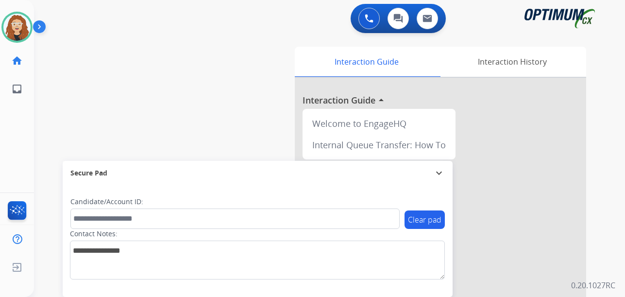
click at [43, 125] on div "swap_horiz Break voice bridge close_fullscreen Connect 3-Way Call merge_type Se…" at bounding box center [317, 237] width 567 height 405
click at [40, 149] on div "swap_horiz Break voice bridge close_fullscreen Connect 3-Way Call merge_type Se…" at bounding box center [317, 237] width 567 height 405
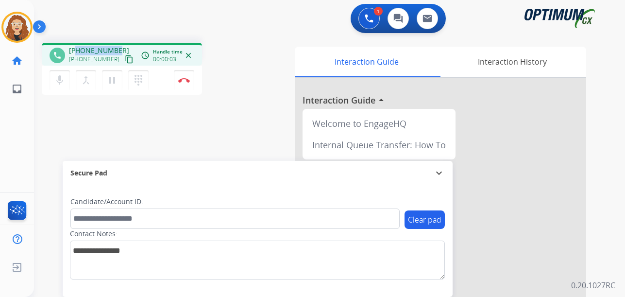
drag, startPoint x: 78, startPoint y: 50, endPoint x: 115, endPoint y: 48, distance: 37.5
click at [116, 48] on div "[PHONE_NUMBER] [PHONE_NUMBER] content_copy" at bounding box center [102, 55] width 66 height 19
click at [186, 78] on img at bounding box center [184, 80] width 12 height 5
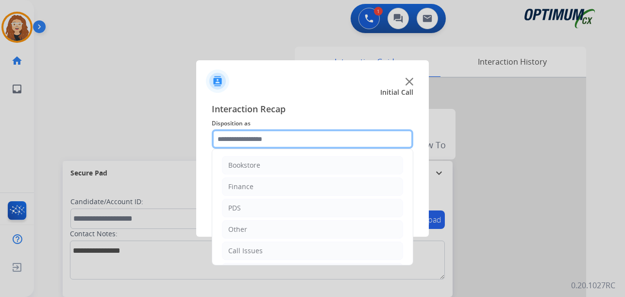
click at [264, 137] on input "text" at bounding box center [312, 138] width 201 height 19
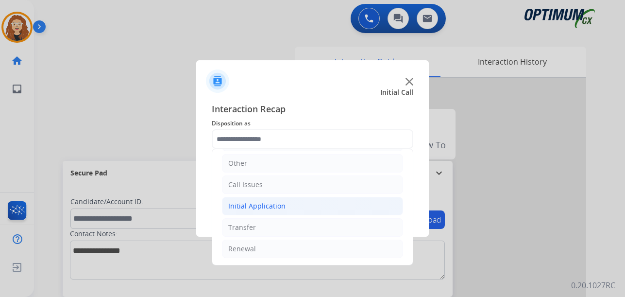
click at [263, 208] on div "Initial Application" at bounding box center [256, 206] width 57 height 10
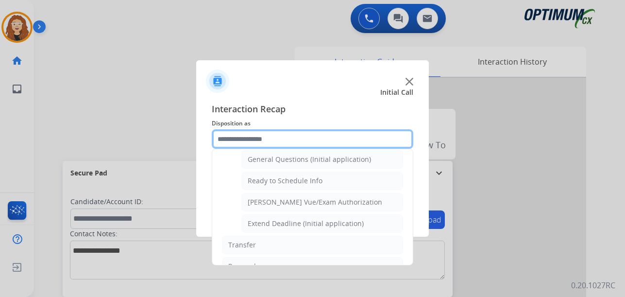
scroll to position [538, 0]
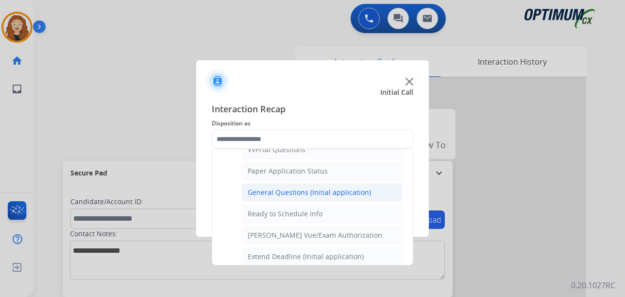
click at [316, 192] on div "General Questions (Initial application)" at bounding box center [309, 192] width 123 height 10
type input "**********"
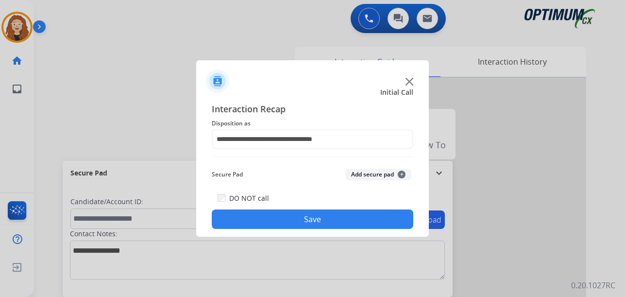
click at [306, 216] on button "Save" at bounding box center [312, 218] width 201 height 19
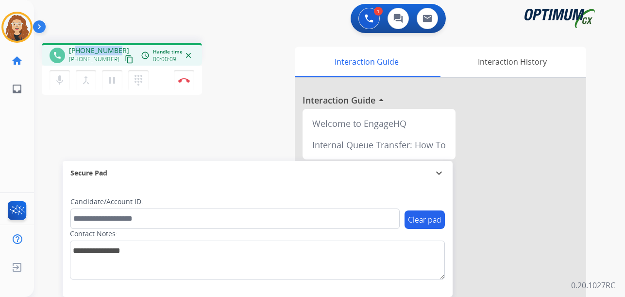
drag, startPoint x: 77, startPoint y: 48, endPoint x: 117, endPoint y: 48, distance: 40.8
click at [117, 48] on div "[PHONE_NUMBER] [PHONE_NUMBER] content_copy" at bounding box center [102, 55] width 66 height 19
click at [186, 81] on img at bounding box center [184, 80] width 12 height 5
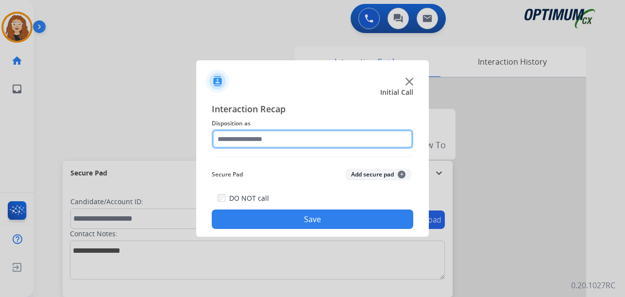
click at [255, 138] on input "text" at bounding box center [312, 138] width 201 height 19
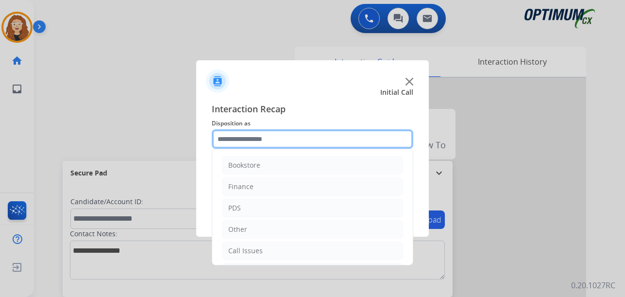
scroll to position [66, 0]
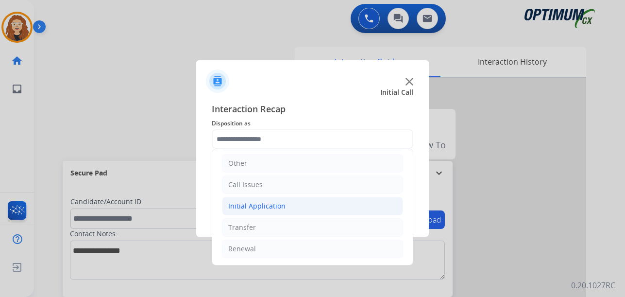
click at [258, 205] on div "Initial Application" at bounding box center [256, 206] width 57 height 10
drag, startPoint x: 271, startPoint y: 246, endPoint x: 278, endPoint y: 193, distance: 53.3
click at [271, 245] on div "Appeals" at bounding box center [261, 249] width 26 height 10
type input "*******"
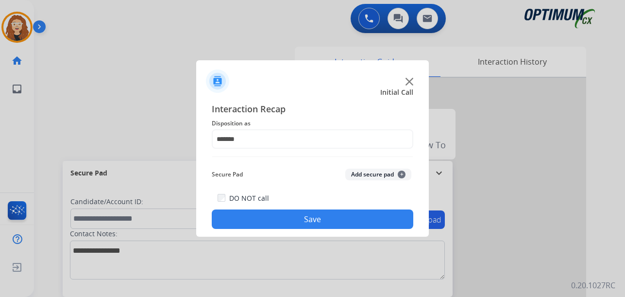
drag, startPoint x: 290, startPoint y: 220, endPoint x: 283, endPoint y: 213, distance: 10.0
click at [290, 216] on button "Save" at bounding box center [312, 218] width 201 height 19
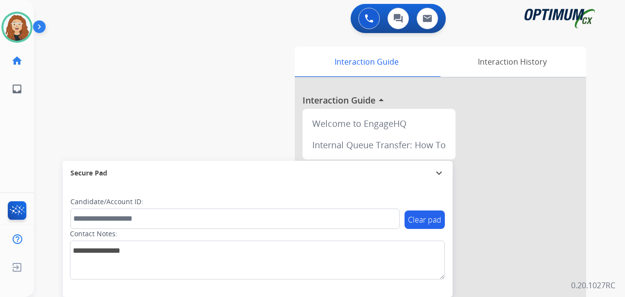
click at [42, 168] on div "swap_horiz Break voice bridge close_fullscreen Connect 3-Way Call merge_type Se…" at bounding box center [317, 237] width 567 height 405
click at [17, 30] on img at bounding box center [16, 27] width 27 height 27
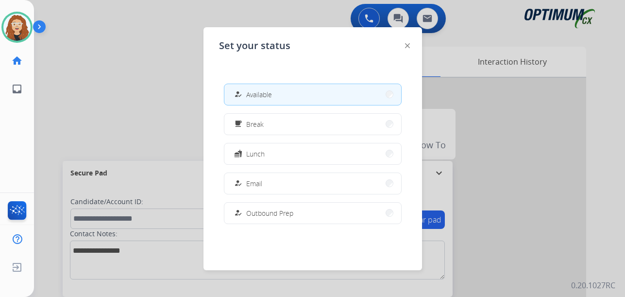
click at [42, 162] on div at bounding box center [312, 148] width 625 height 297
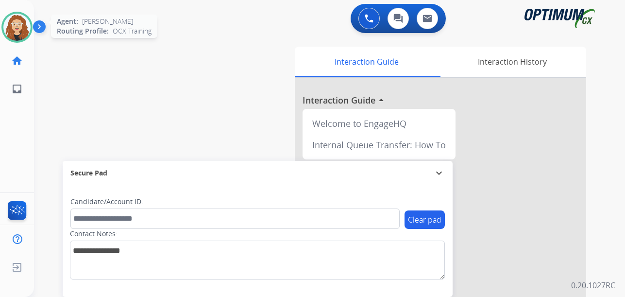
click at [13, 27] on img at bounding box center [16, 27] width 27 height 27
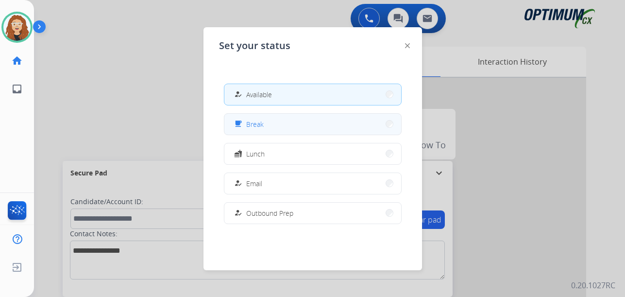
click at [296, 125] on button "free_breakfast Break" at bounding box center [312, 124] width 177 height 21
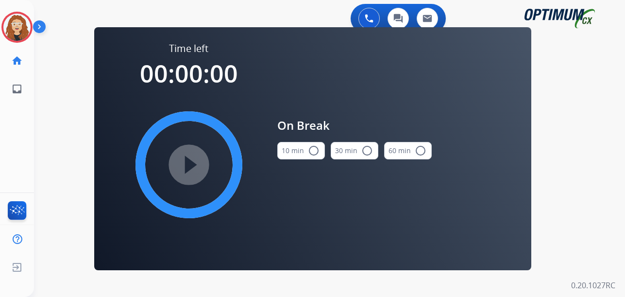
click at [316, 151] on mat-icon "radio_button_unchecked" at bounding box center [314, 151] width 12 height 12
click at [194, 161] on mat-icon "play_circle_filled" at bounding box center [189, 165] width 12 height 12
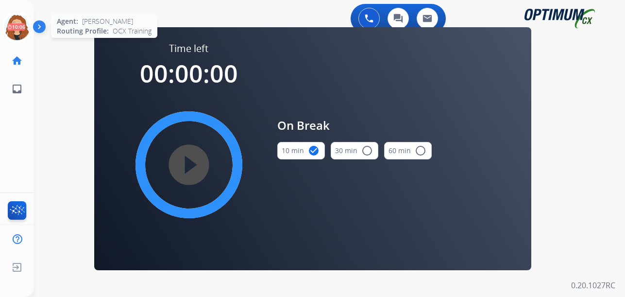
click at [24, 23] on icon at bounding box center [17, 28] width 32 height 32
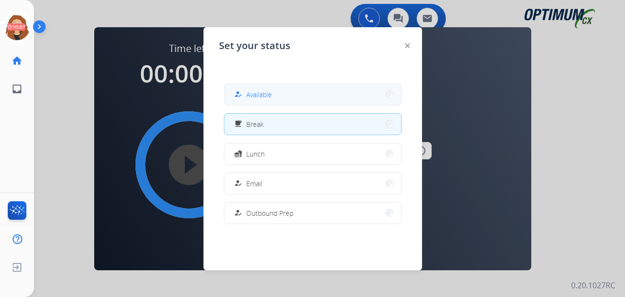
click at [349, 96] on button "how_to_reg Available" at bounding box center [312, 94] width 177 height 21
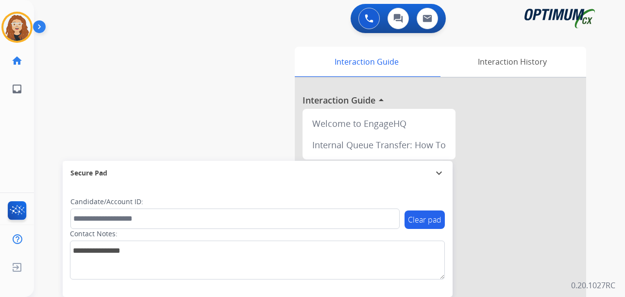
click at [41, 127] on div "swap_horiz Break voice bridge close_fullscreen Connect 3-Way Call merge_type Se…" at bounding box center [317, 237] width 567 height 405
click at [49, 122] on div "swap_horiz Break voice bridge close_fullscreen Connect 3-Way Call merge_type Se…" at bounding box center [317, 237] width 567 height 405
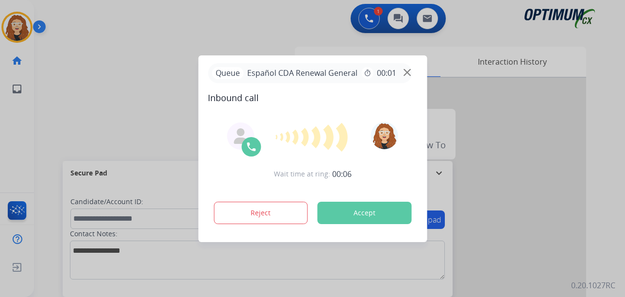
click at [155, 57] on div at bounding box center [312, 148] width 625 height 297
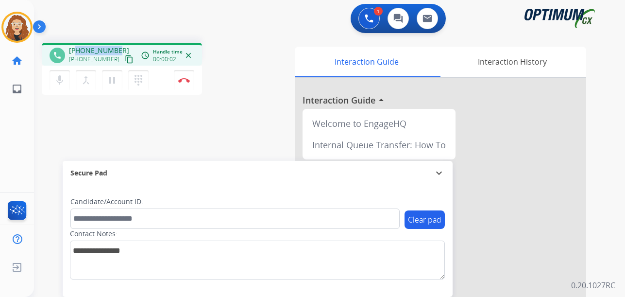
drag, startPoint x: 78, startPoint y: 50, endPoint x: 119, endPoint y: 48, distance: 40.8
click at [119, 48] on div "[PHONE_NUMBER] [PHONE_NUMBER] content_copy" at bounding box center [102, 55] width 66 height 19
click at [185, 83] on button "Disconnect" at bounding box center [184, 80] width 20 height 20
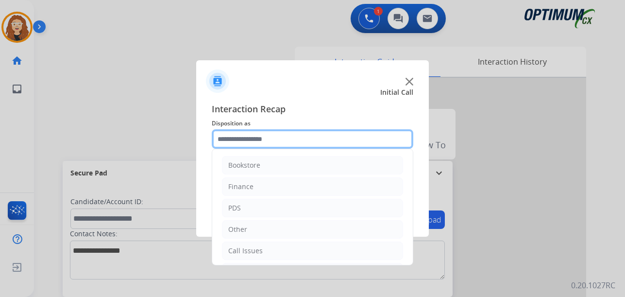
click at [245, 136] on input "text" at bounding box center [312, 138] width 201 height 19
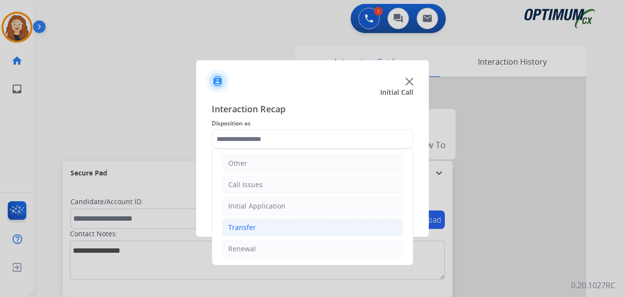
drag, startPoint x: 291, startPoint y: 254, endPoint x: 376, endPoint y: 231, distance: 88.0
click at [293, 254] on li "Renewal" at bounding box center [312, 248] width 181 height 18
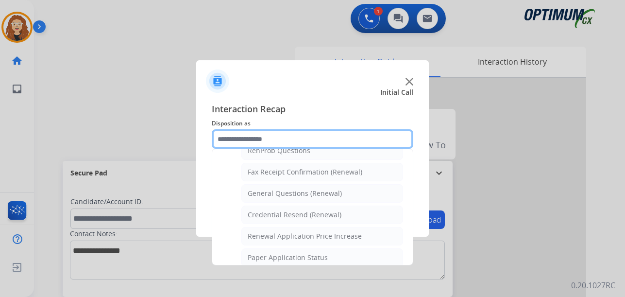
scroll to position [264, 0]
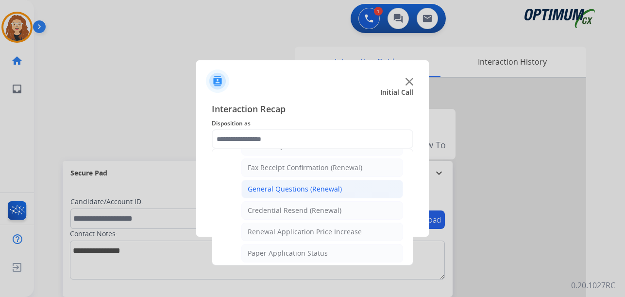
click at [306, 191] on div "General Questions (Renewal)" at bounding box center [295, 189] width 94 height 10
type input "**********"
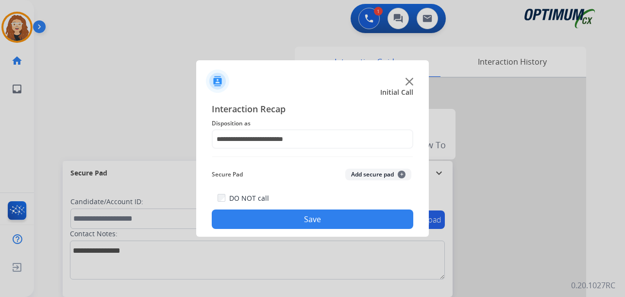
click at [299, 219] on button "Save" at bounding box center [312, 218] width 201 height 19
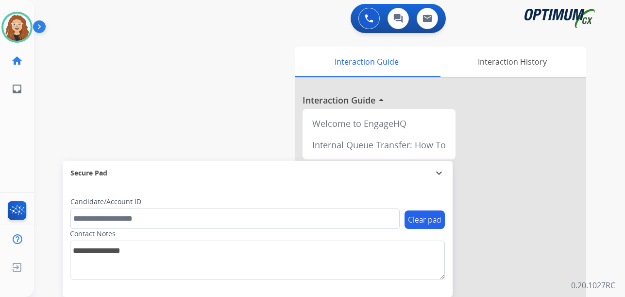
click at [47, 138] on div "swap_horiz Break voice bridge close_fullscreen Connect 3-Way Call merge_type Se…" at bounding box center [317, 237] width 567 height 405
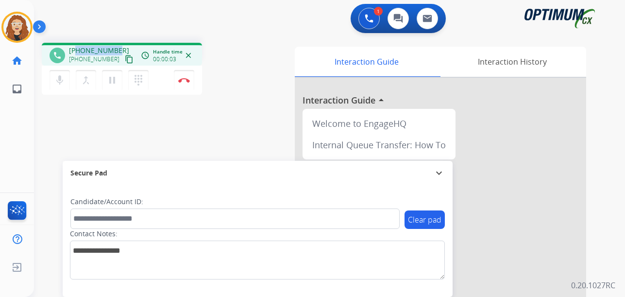
drag, startPoint x: 80, startPoint y: 49, endPoint x: 119, endPoint y: 44, distance: 39.6
click at [119, 44] on div "phone [PHONE_NUMBER] [PHONE_NUMBER] content_copy access_time Call metrics Queue…" at bounding box center [122, 54] width 160 height 23
click at [186, 78] on img at bounding box center [184, 80] width 12 height 5
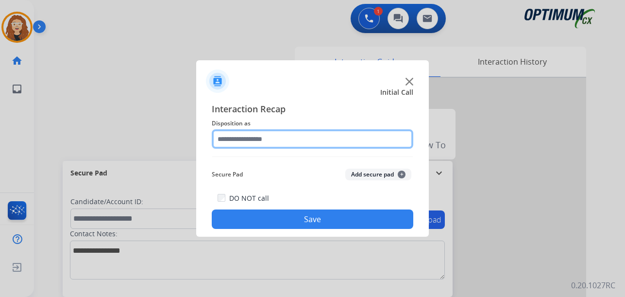
click at [234, 137] on input "text" at bounding box center [312, 138] width 201 height 19
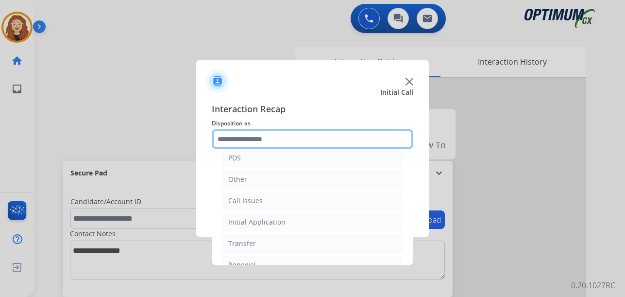
scroll to position [66, 0]
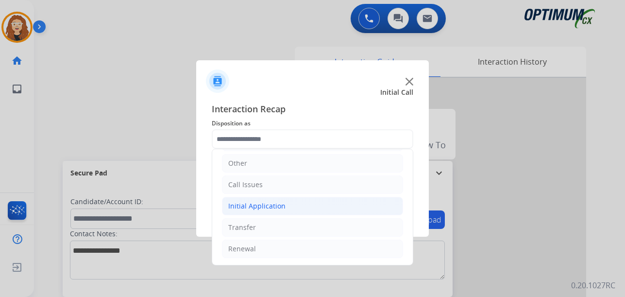
click at [261, 205] on div "Initial Application" at bounding box center [256, 206] width 57 height 10
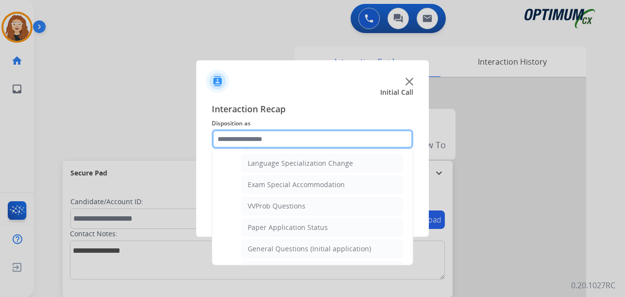
scroll to position [488, 0]
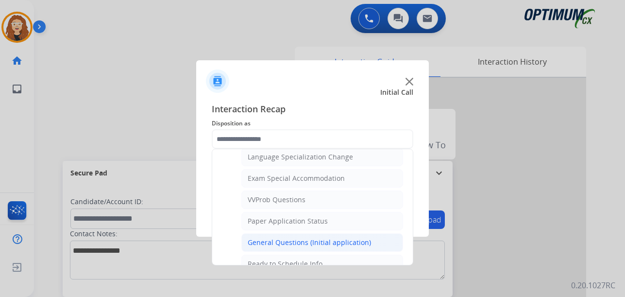
click at [371, 243] on li "General Questions (Initial application)" at bounding box center [322, 242] width 162 height 18
type input "**********"
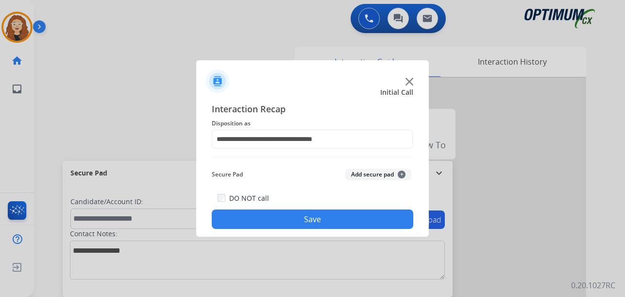
click at [314, 213] on button "Save" at bounding box center [312, 218] width 201 height 19
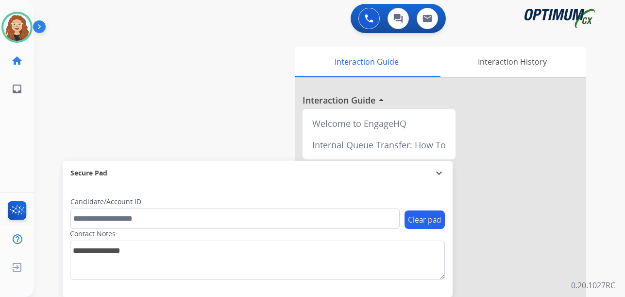
click at [50, 157] on div "swap_horiz Break voice bridge close_fullscreen Connect 3-Way Call merge_type Se…" at bounding box center [317, 237] width 567 height 405
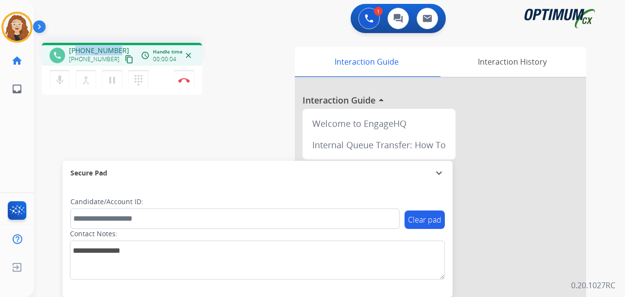
drag, startPoint x: 78, startPoint y: 50, endPoint x: 116, endPoint y: 46, distance: 39.0
click at [116, 46] on div "[PHONE_NUMBER] [PHONE_NUMBER] content_copy" at bounding box center [102, 55] width 66 height 19
click at [186, 83] on button "Disconnect" at bounding box center [184, 80] width 20 height 20
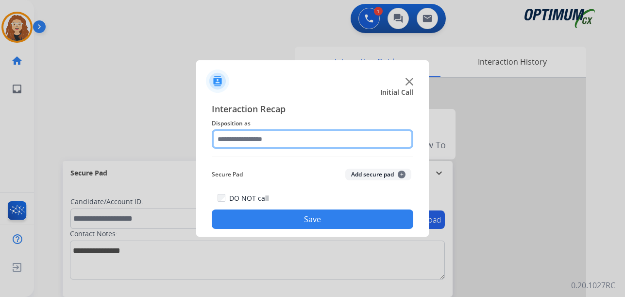
click at [264, 136] on input "text" at bounding box center [312, 138] width 201 height 19
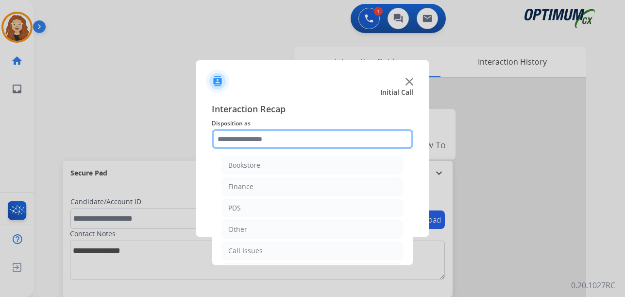
scroll to position [66, 0]
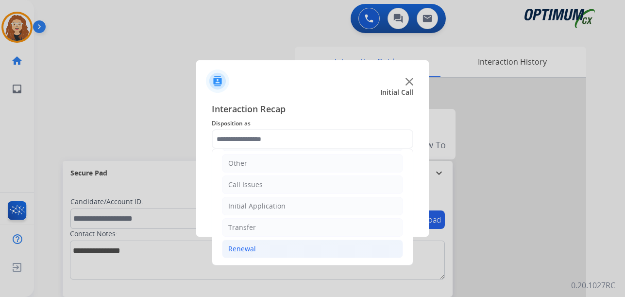
click at [277, 245] on li "Renewal" at bounding box center [312, 248] width 181 height 18
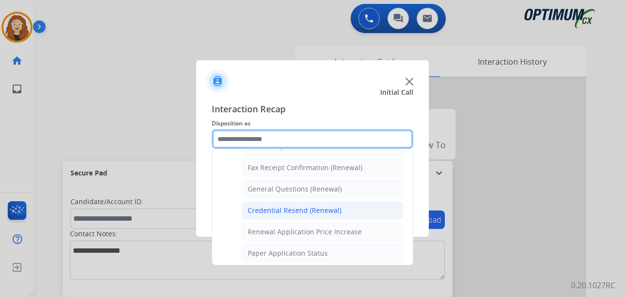
scroll to position [259, 0]
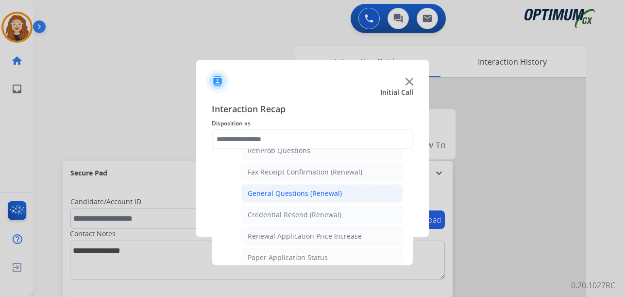
click at [323, 195] on div "General Questions (Renewal)" at bounding box center [295, 193] width 94 height 10
type input "**********"
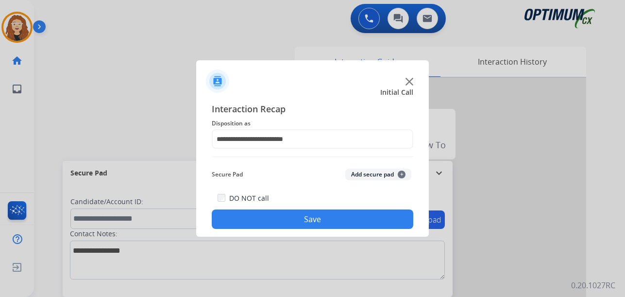
click at [322, 220] on button "Save" at bounding box center [312, 218] width 201 height 19
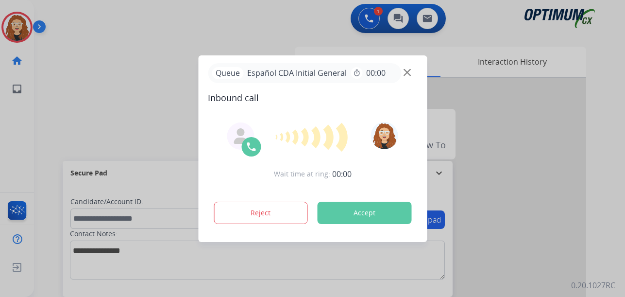
click at [370, 212] on button "Accept" at bounding box center [364, 212] width 94 height 22
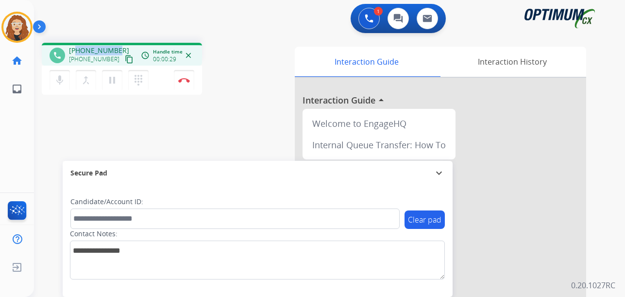
drag, startPoint x: 75, startPoint y: 50, endPoint x: 116, endPoint y: 46, distance: 40.5
click at [116, 46] on div "[PHONE_NUMBER] [PHONE_NUMBER] content_copy" at bounding box center [102, 55] width 66 height 19
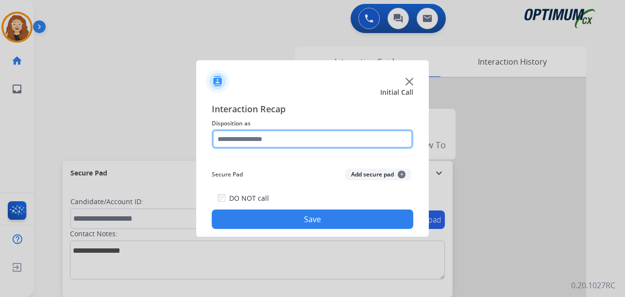
click at [243, 134] on input "text" at bounding box center [312, 138] width 201 height 19
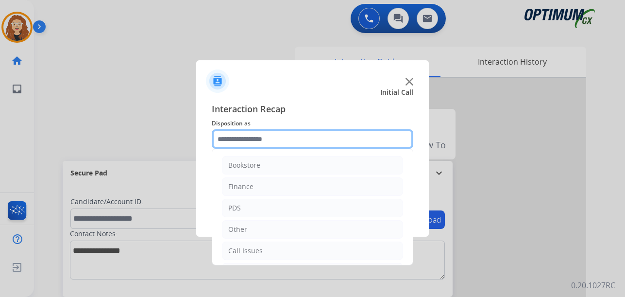
scroll to position [66, 0]
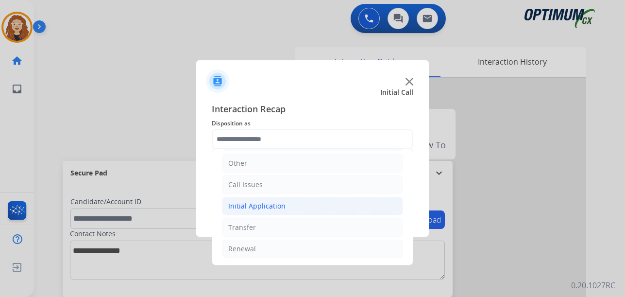
click at [274, 202] on div "Initial Application" at bounding box center [256, 206] width 57 height 10
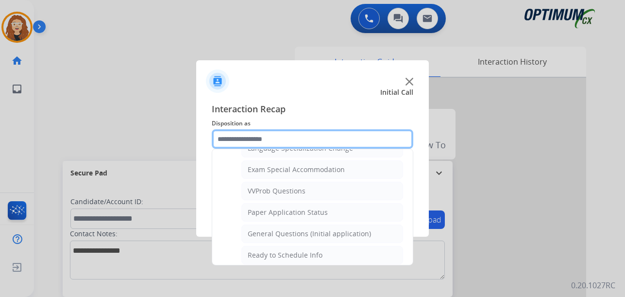
scroll to position [509, 0]
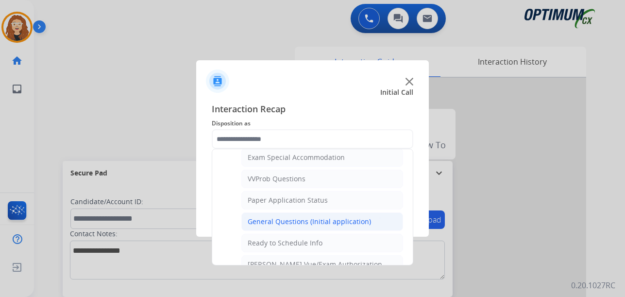
click at [351, 221] on div "General Questions (Initial application)" at bounding box center [309, 221] width 123 height 10
type input "**********"
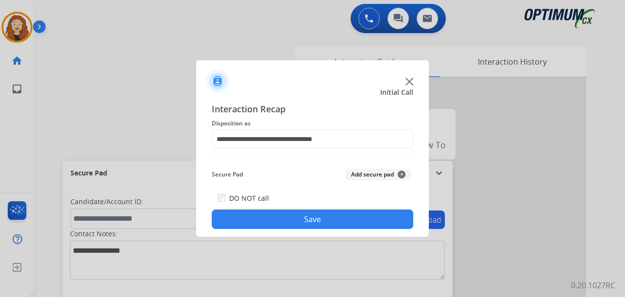
drag, startPoint x: 351, startPoint y: 221, endPoint x: 313, endPoint y: 204, distance: 42.1
click at [350, 220] on button "Save" at bounding box center [312, 218] width 201 height 19
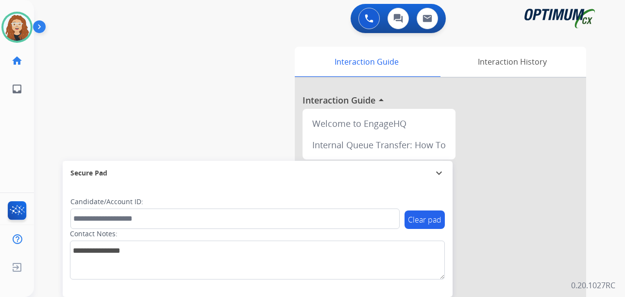
click at [44, 136] on div "swap_horiz Break voice bridge close_fullscreen Connect 3-Way Call merge_type Se…" at bounding box center [317, 237] width 567 height 405
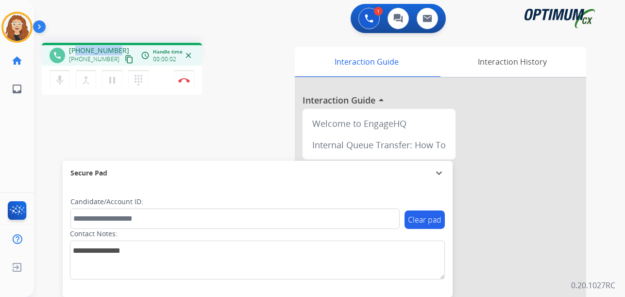
drag, startPoint x: 75, startPoint y: 49, endPoint x: 114, endPoint y: 46, distance: 38.4
click at [118, 47] on div "[PHONE_NUMBER] [PHONE_NUMBER] content_copy" at bounding box center [102, 55] width 66 height 19
click at [188, 80] on img at bounding box center [184, 80] width 12 height 5
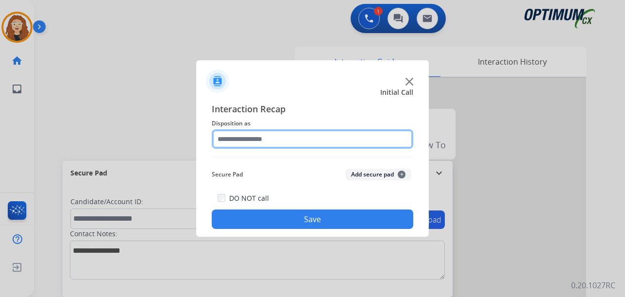
click at [258, 141] on input "text" at bounding box center [312, 138] width 201 height 19
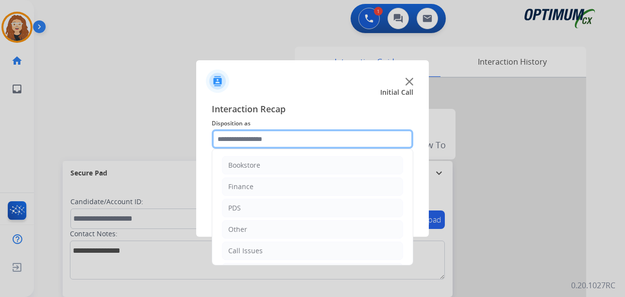
scroll to position [66, 0]
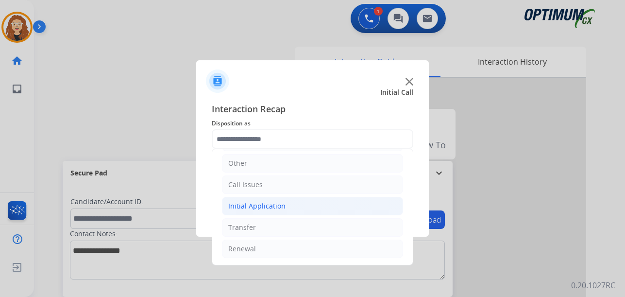
click at [289, 205] on li "Initial Application" at bounding box center [312, 206] width 181 height 18
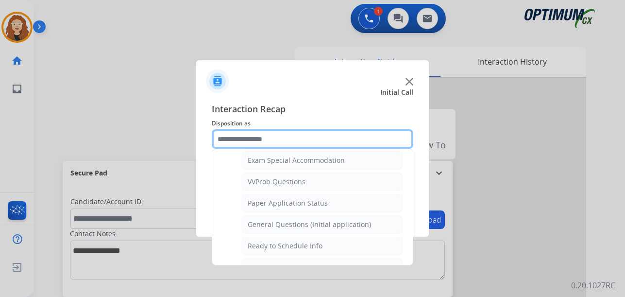
scroll to position [517, 0]
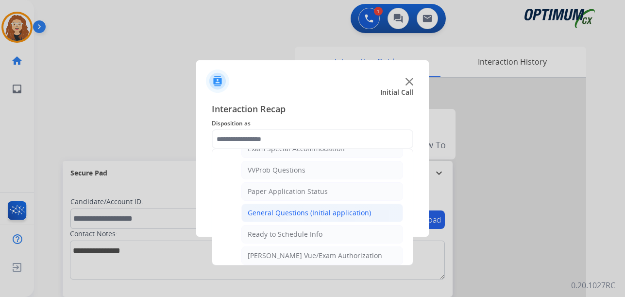
click at [353, 212] on div "General Questions (Initial application)" at bounding box center [309, 213] width 123 height 10
type input "**********"
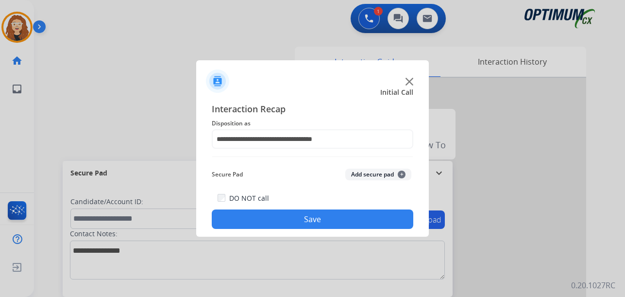
click at [345, 216] on button "Save" at bounding box center [312, 218] width 201 height 19
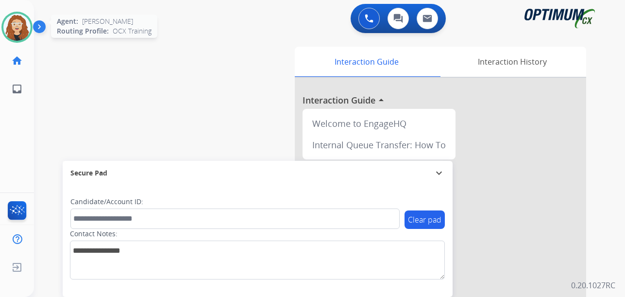
click at [20, 26] on img at bounding box center [16, 27] width 27 height 27
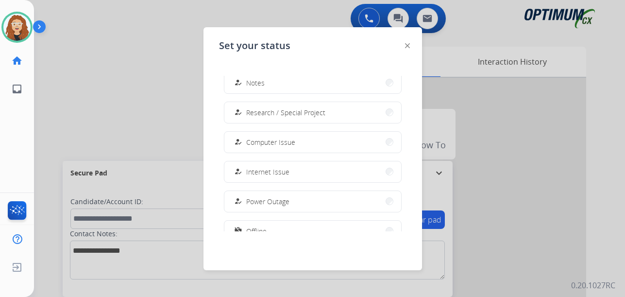
scroll to position [242, 0]
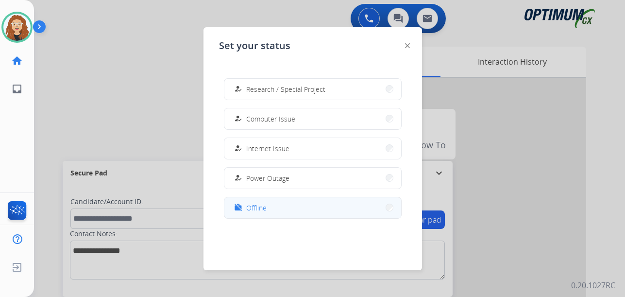
click at [257, 207] on span "Offline" at bounding box center [256, 207] width 20 height 10
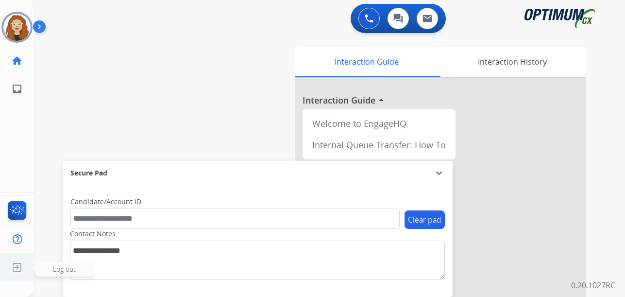
click at [15, 265] on img at bounding box center [16, 267] width 17 height 18
click at [48, 271] on span "Log out" at bounding box center [64, 269] width 58 height 15
